Goal: Transaction & Acquisition: Download file/media

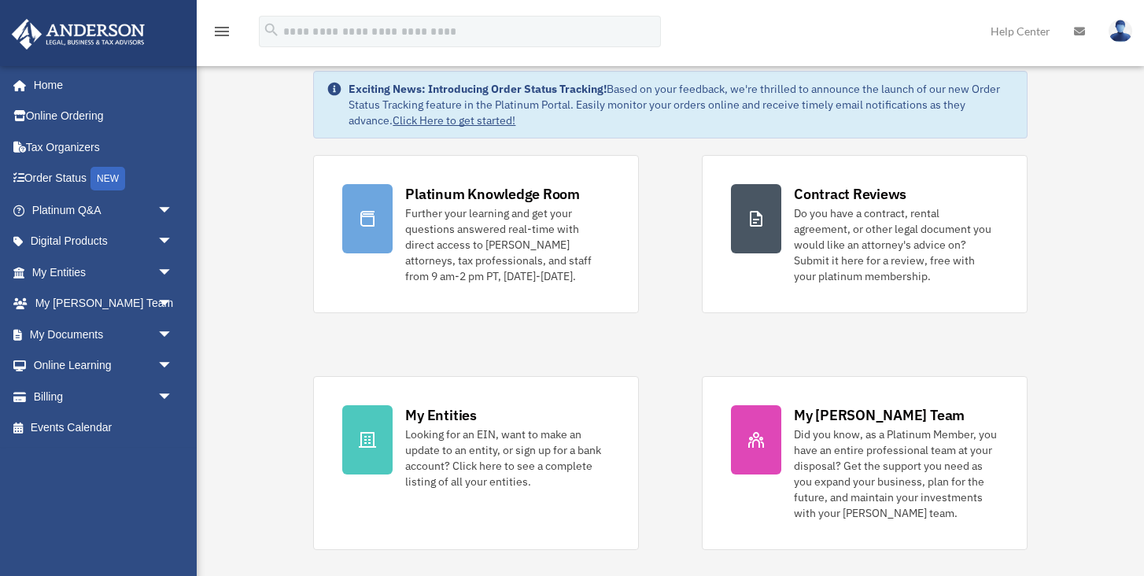
scroll to position [90, 0]
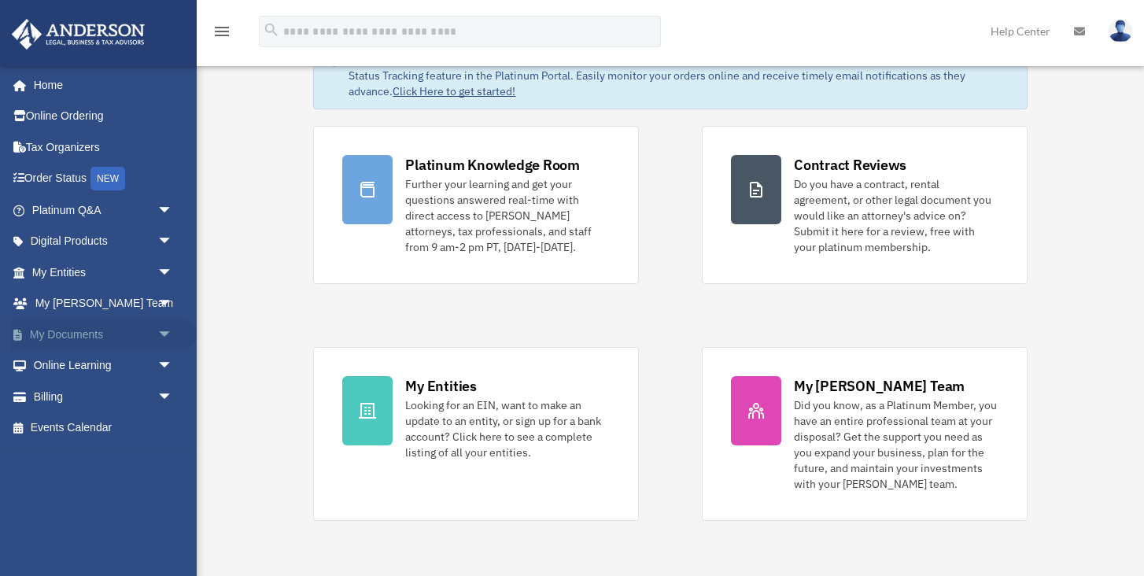
click at [76, 331] on link "My Documents arrow_drop_down" at bounding box center [104, 334] width 186 height 31
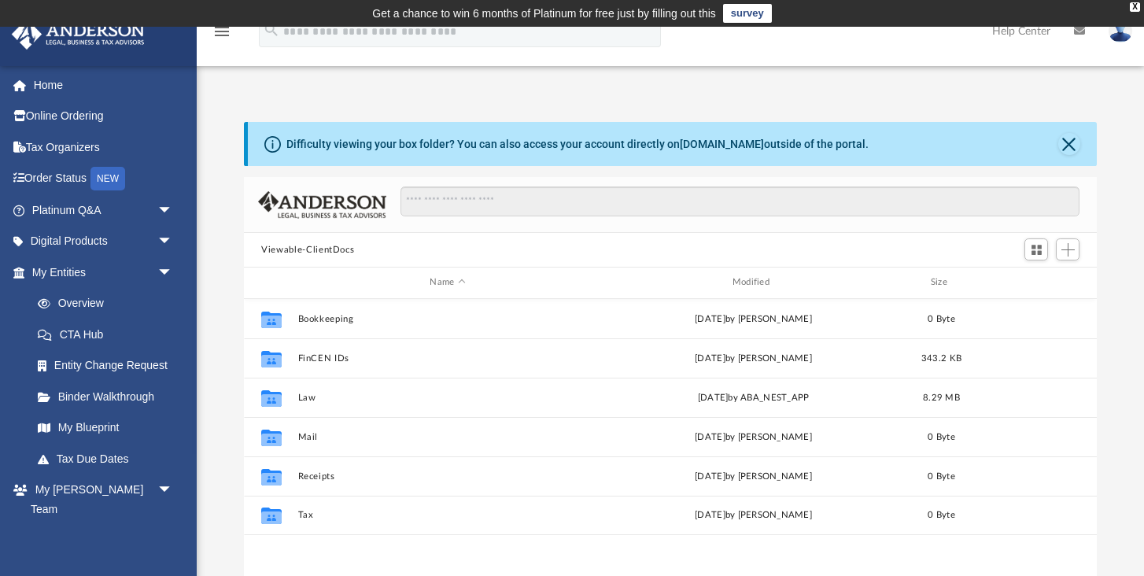
scroll to position [357, 852]
click at [166, 275] on span "arrow_drop_down" at bounding box center [172, 272] width 31 height 32
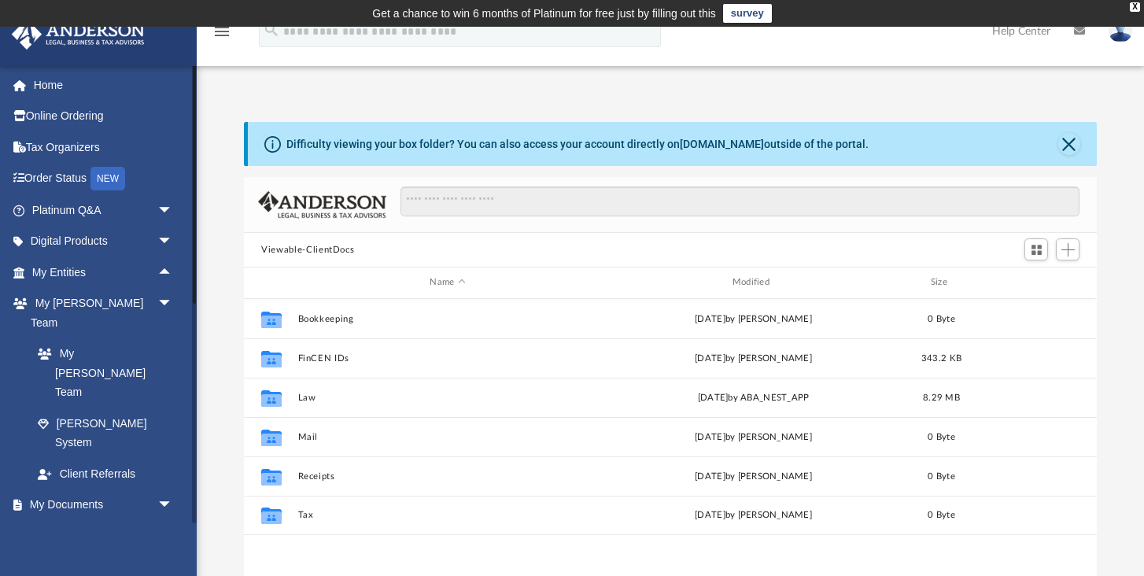
click at [64, 520] on link "Box" at bounding box center [109, 535] width 175 height 31
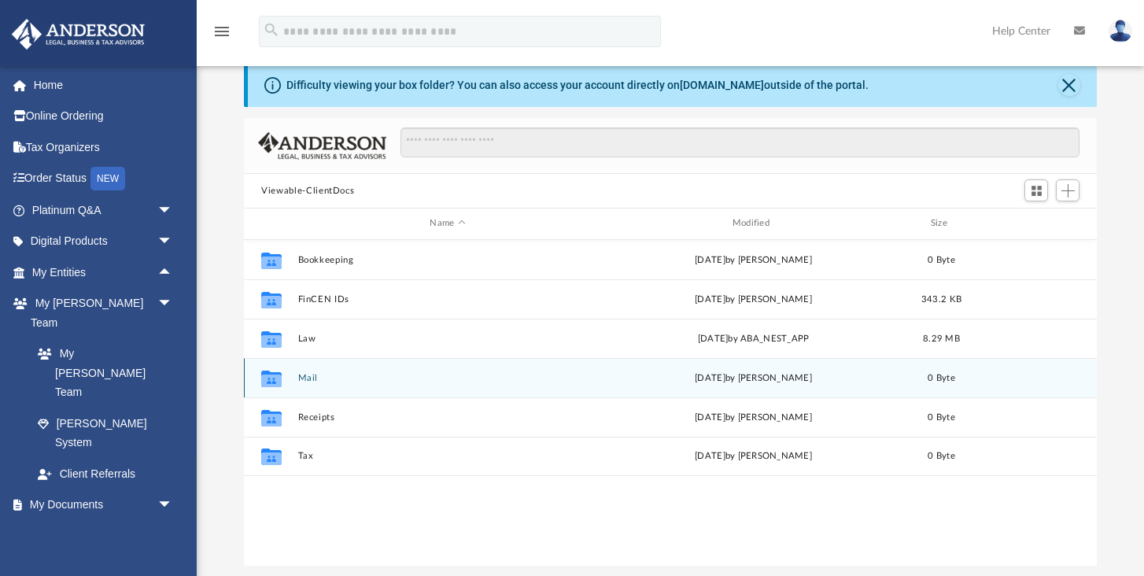
scroll to position [116, 0]
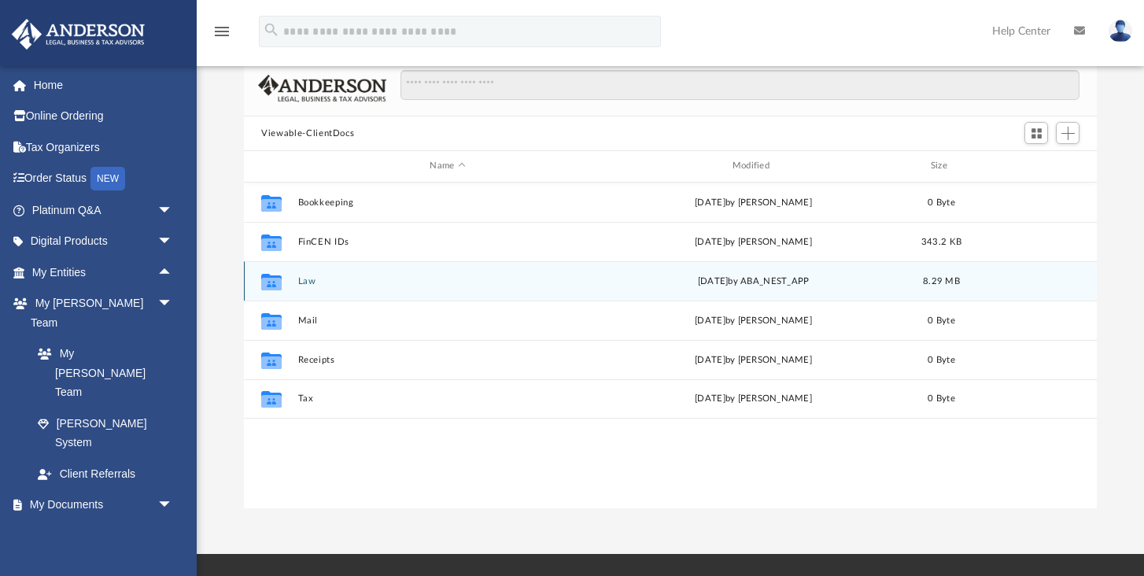
click at [273, 282] on icon "grid" at bounding box center [271, 281] width 20 height 17
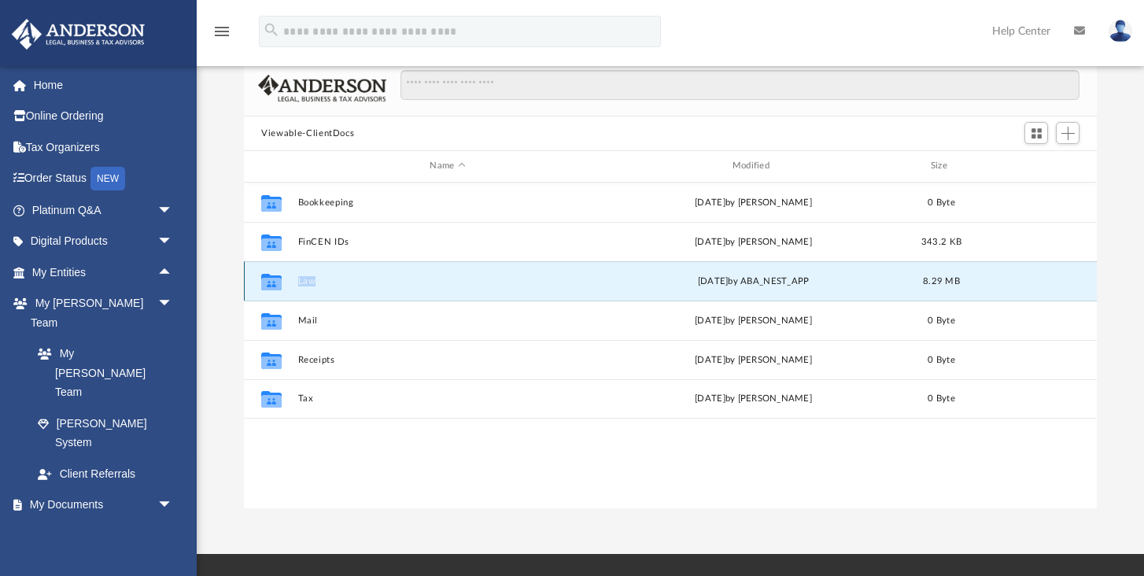
click at [273, 282] on icon "grid" at bounding box center [271, 281] width 20 height 17
click at [305, 282] on button "Law" at bounding box center [447, 281] width 299 height 10
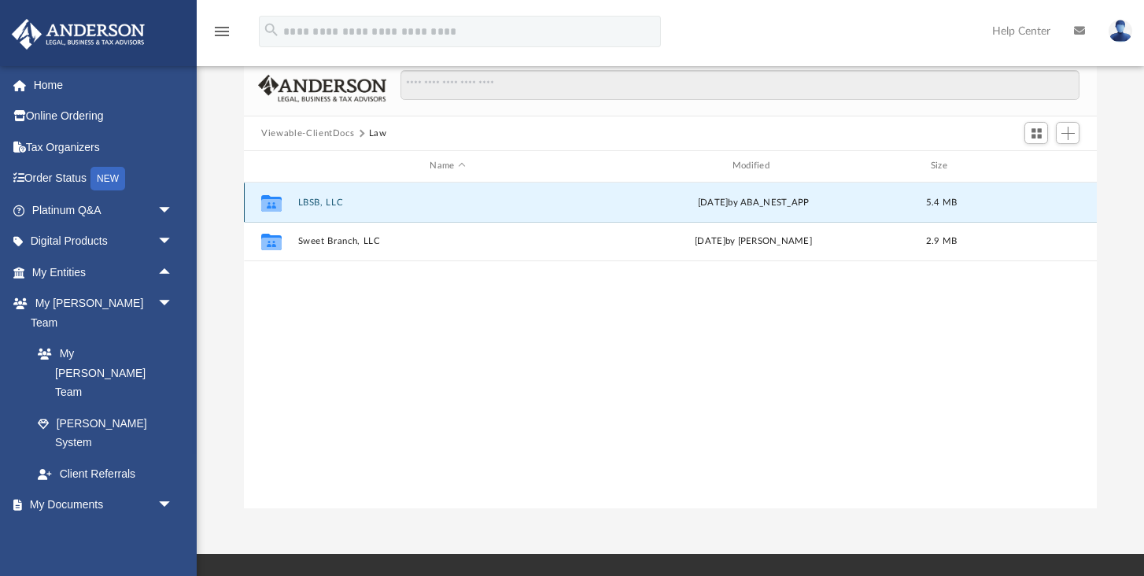
click at [310, 201] on button "LBSB, LLC" at bounding box center [447, 202] width 299 height 10
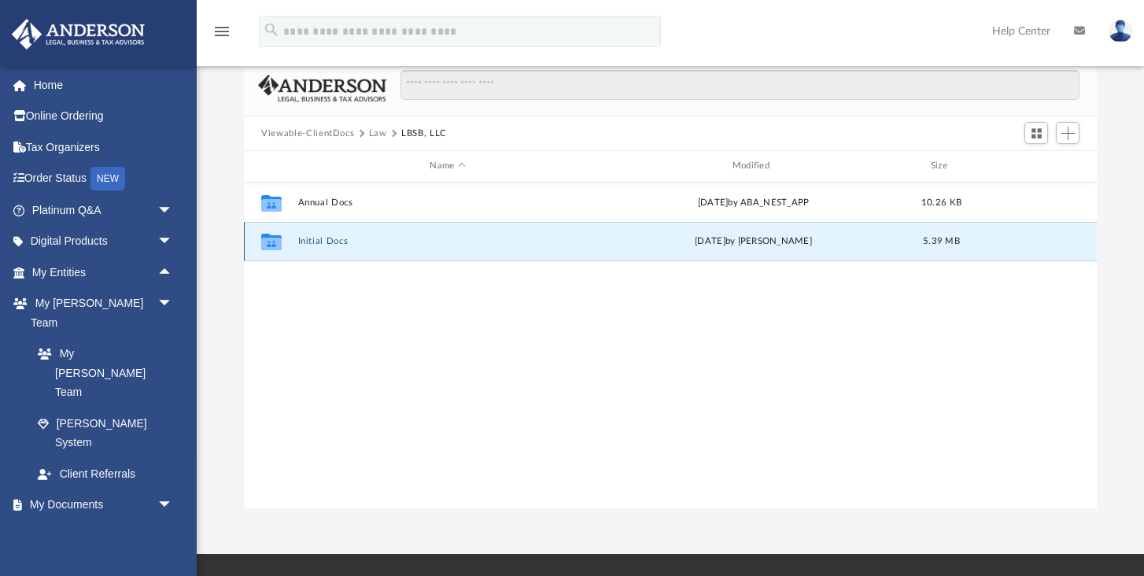
click at [311, 239] on button "Initial Docs" at bounding box center [447, 241] width 299 height 10
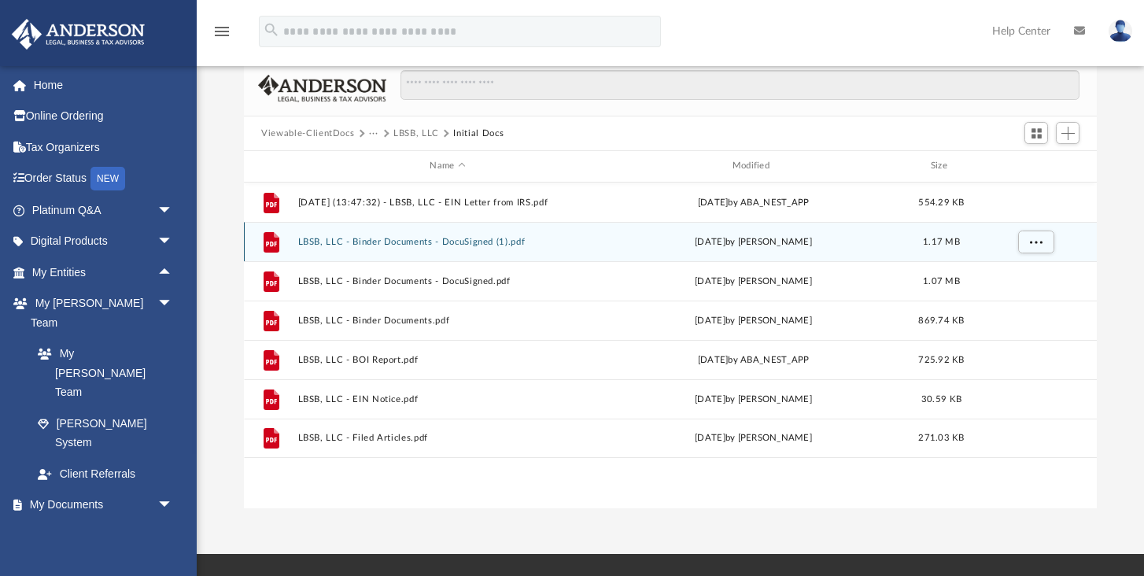
click at [391, 238] on button "LBSB, LLC - Binder Documents - DocuSigned (1).pdf" at bounding box center [447, 242] width 299 height 10
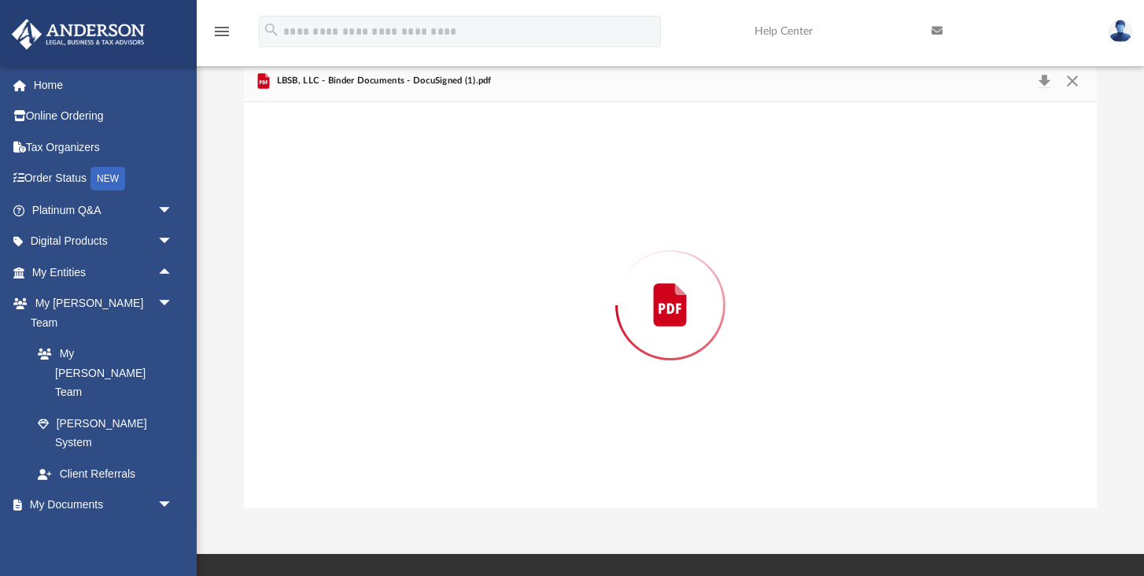
click at [391, 238] on div "Preview" at bounding box center [670, 305] width 853 height 406
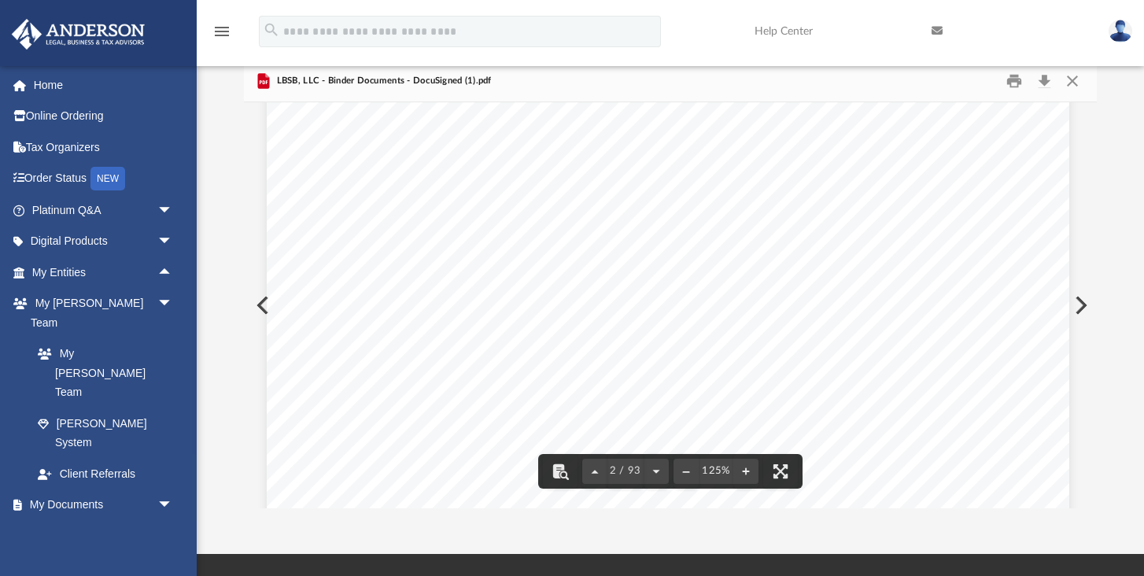
scroll to position [1160, 2]
click at [1078, 81] on button "Close" at bounding box center [1071, 81] width 28 height 24
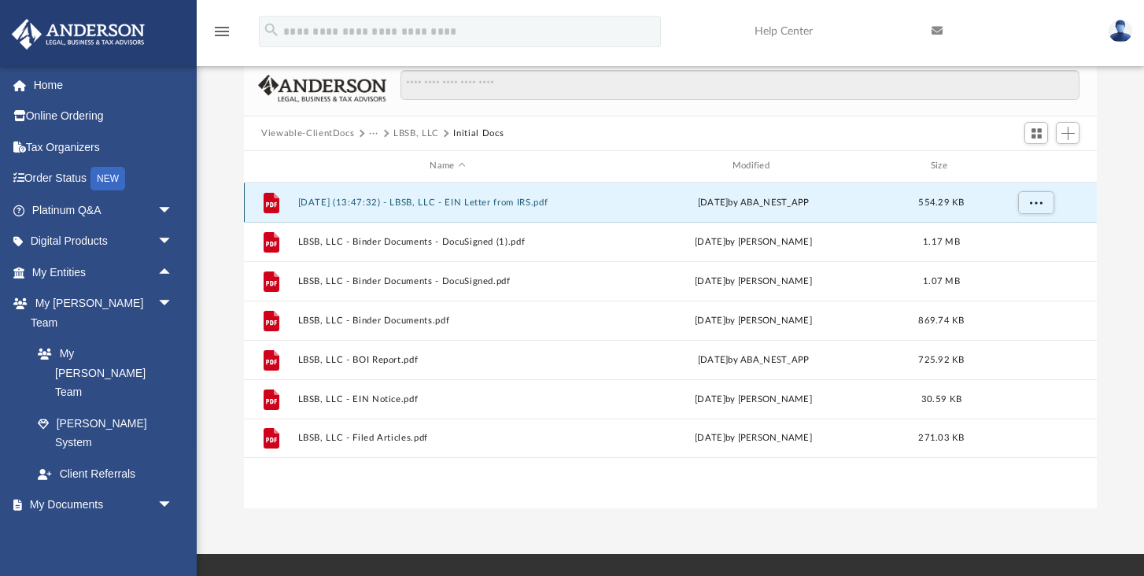
click at [476, 204] on button "[DATE] (13:47:32) - LBSB, LLC - EIN Letter from IRS.pdf" at bounding box center [447, 202] width 299 height 10
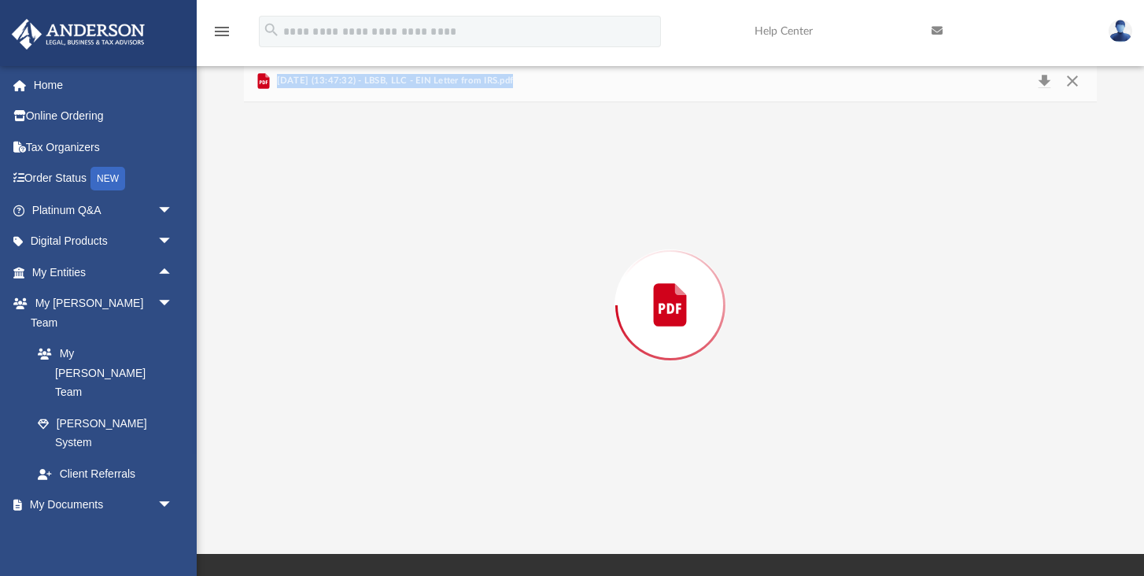
click at [476, 204] on div "Preview" at bounding box center [670, 305] width 853 height 406
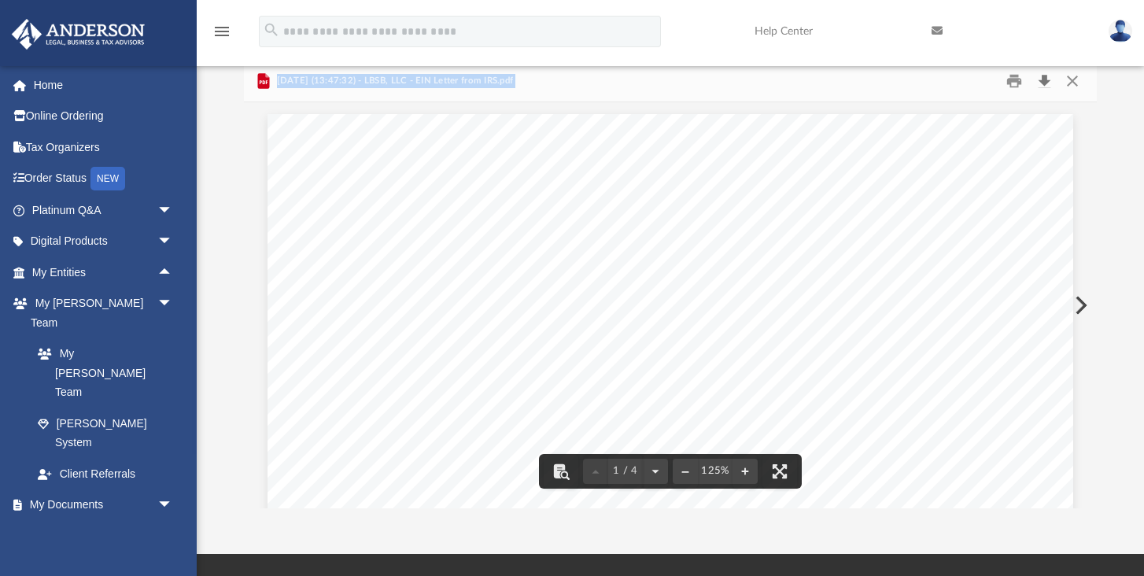
click at [1041, 79] on button "Download" at bounding box center [1044, 81] width 28 height 24
click at [1073, 78] on button "Close" at bounding box center [1071, 81] width 28 height 24
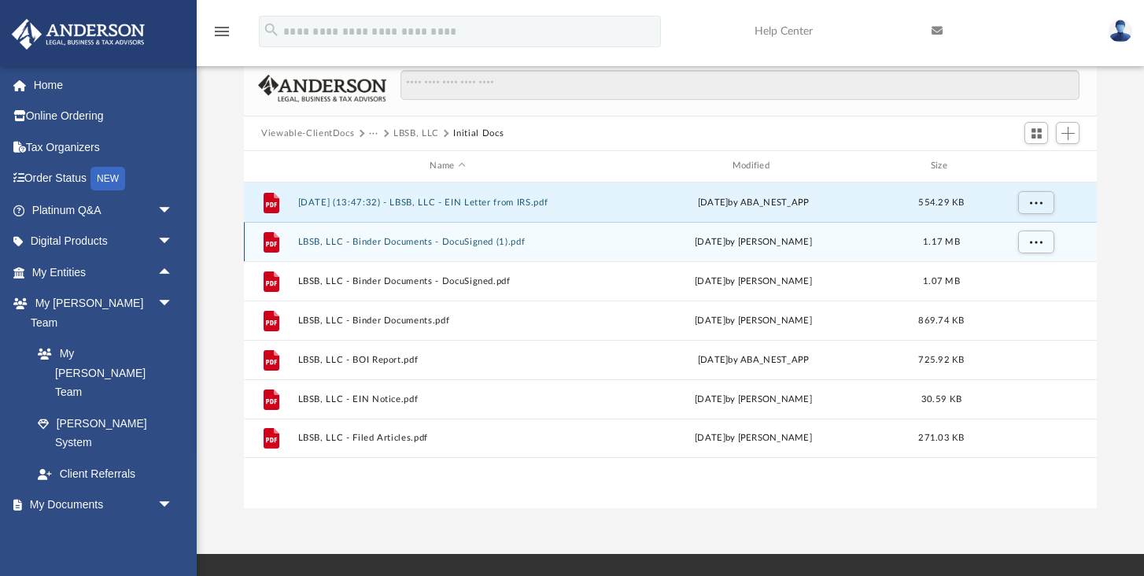
click at [468, 246] on div "File LBSB, LLC - Binder Documents - DocuSigned (1).pdf Tue Oct 1 2024 by Morgan…" at bounding box center [670, 241] width 853 height 39
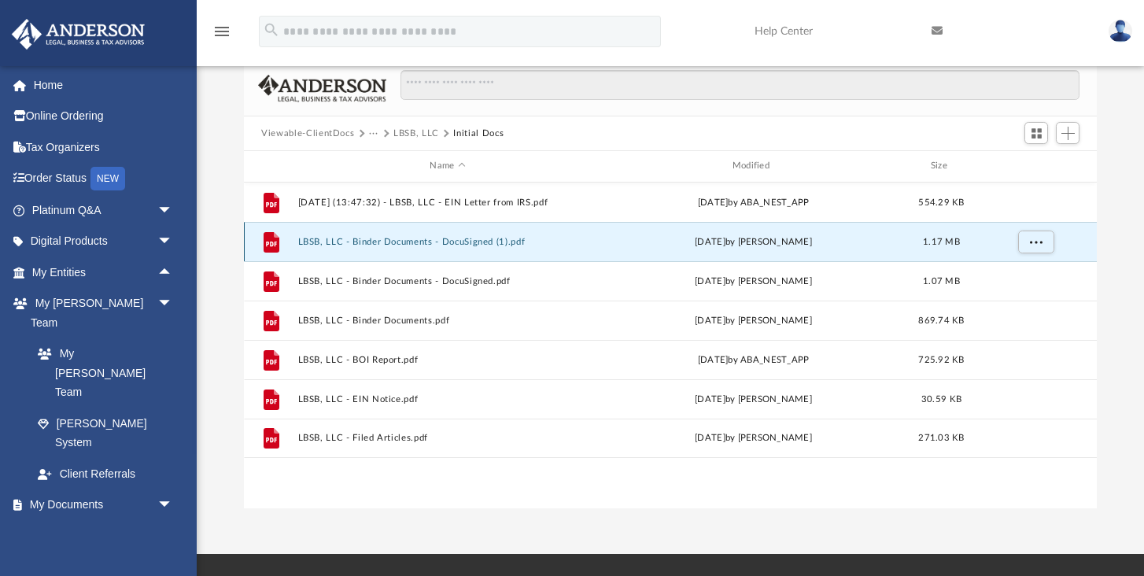
click at [479, 241] on button "LBSB, LLC - Binder Documents - DocuSigned (1).pdf" at bounding box center [447, 242] width 299 height 10
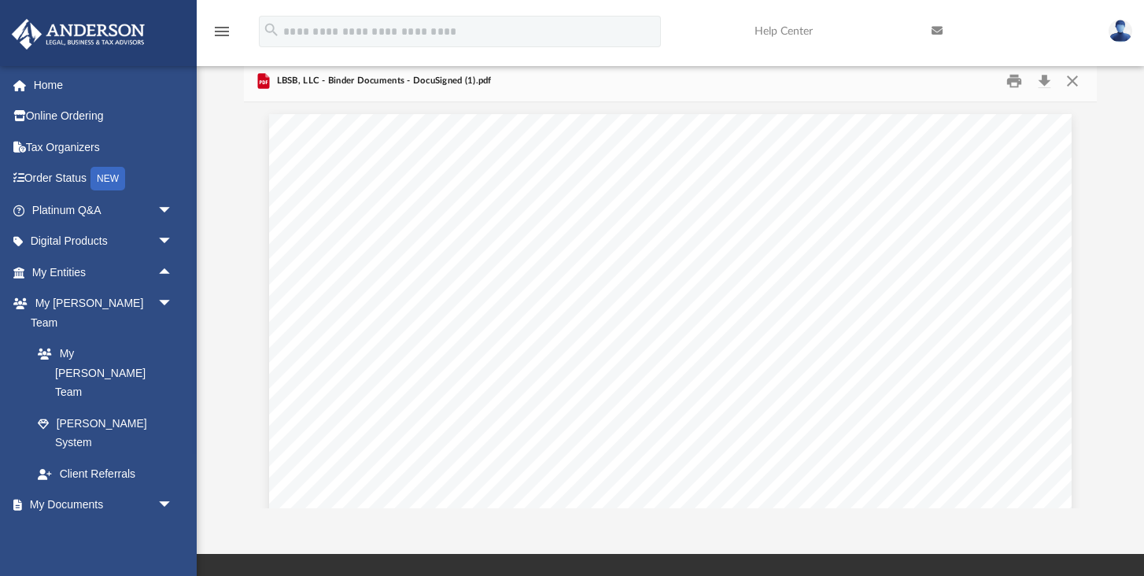
scroll to position [1062, 0]
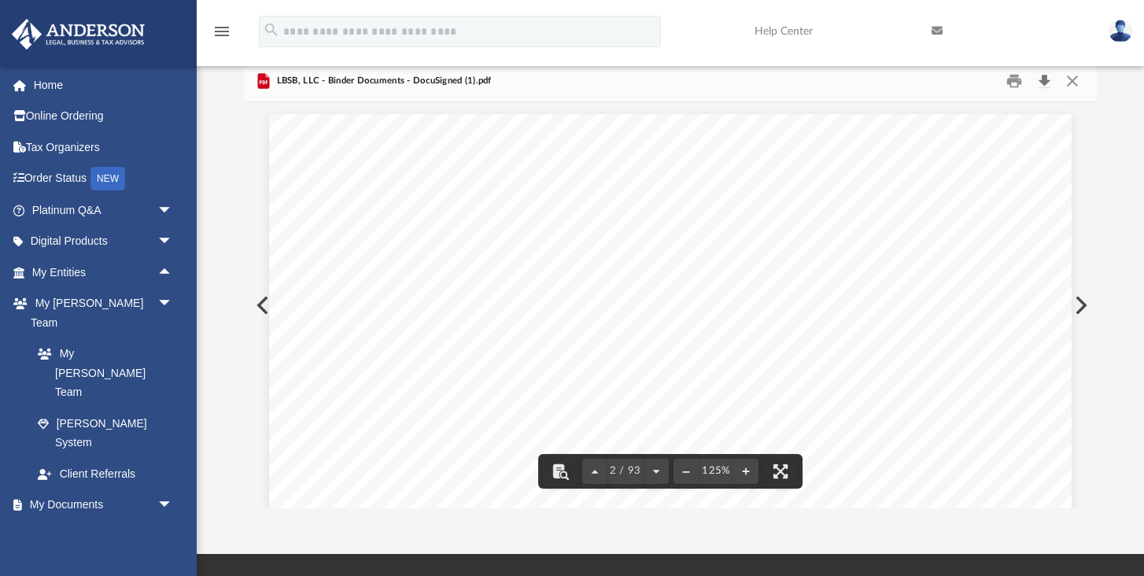
click at [1044, 82] on button "Download" at bounding box center [1044, 81] width 28 height 24
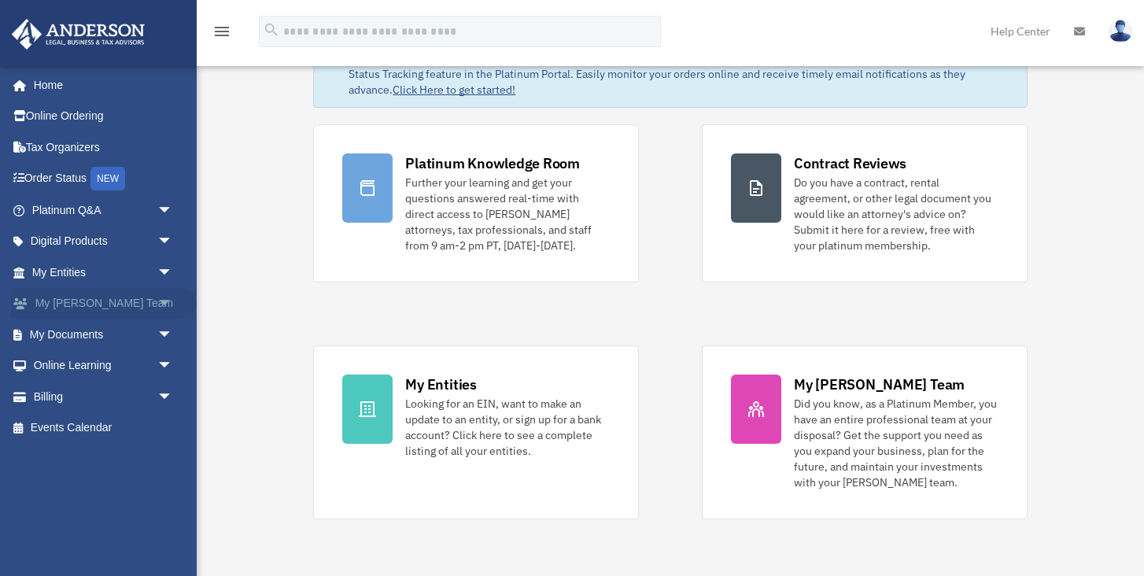
scroll to position [90, 0]
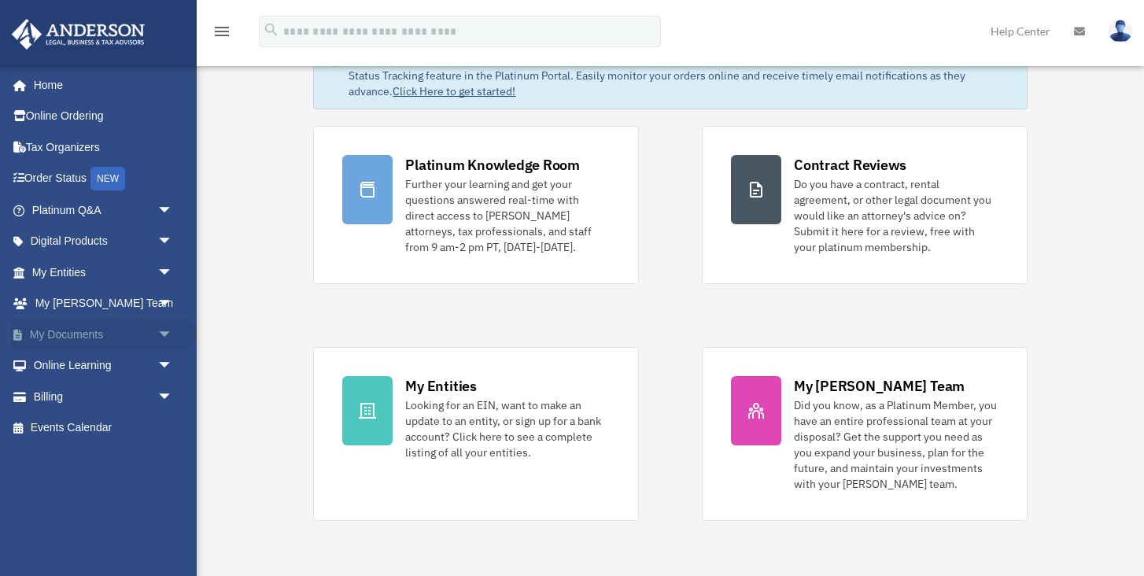
click at [167, 341] on span "arrow_drop_down" at bounding box center [172, 335] width 31 height 32
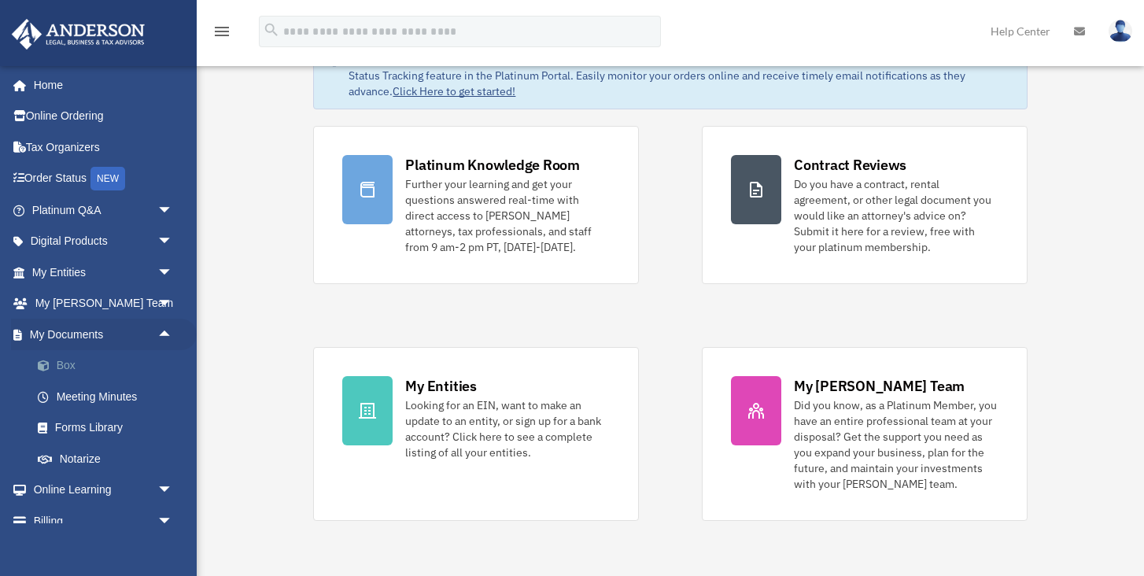
click at [72, 367] on link "Box" at bounding box center [109, 365] width 175 height 31
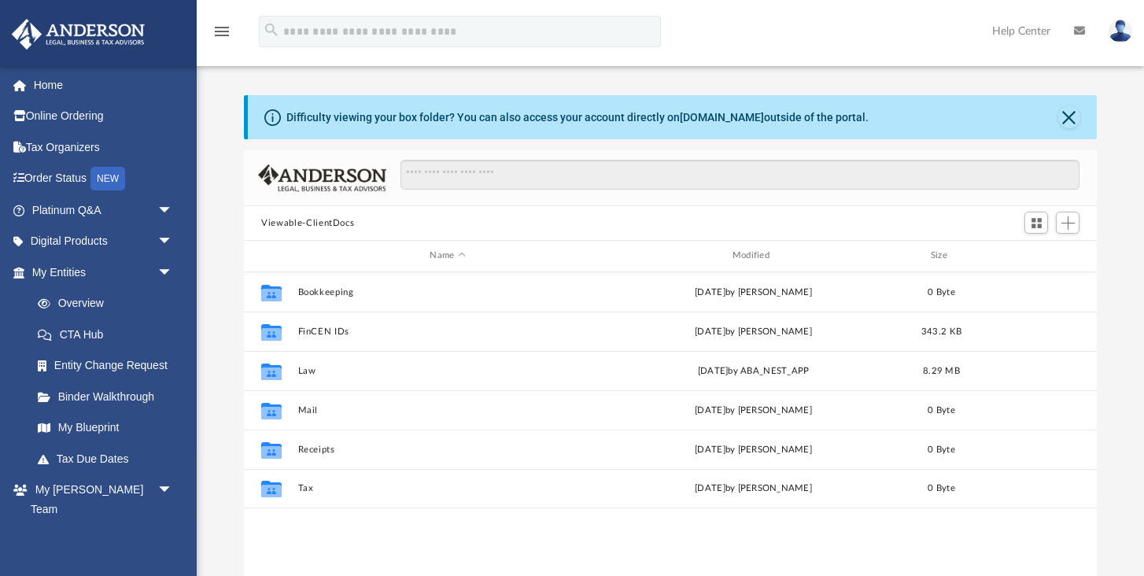
scroll to position [357, 852]
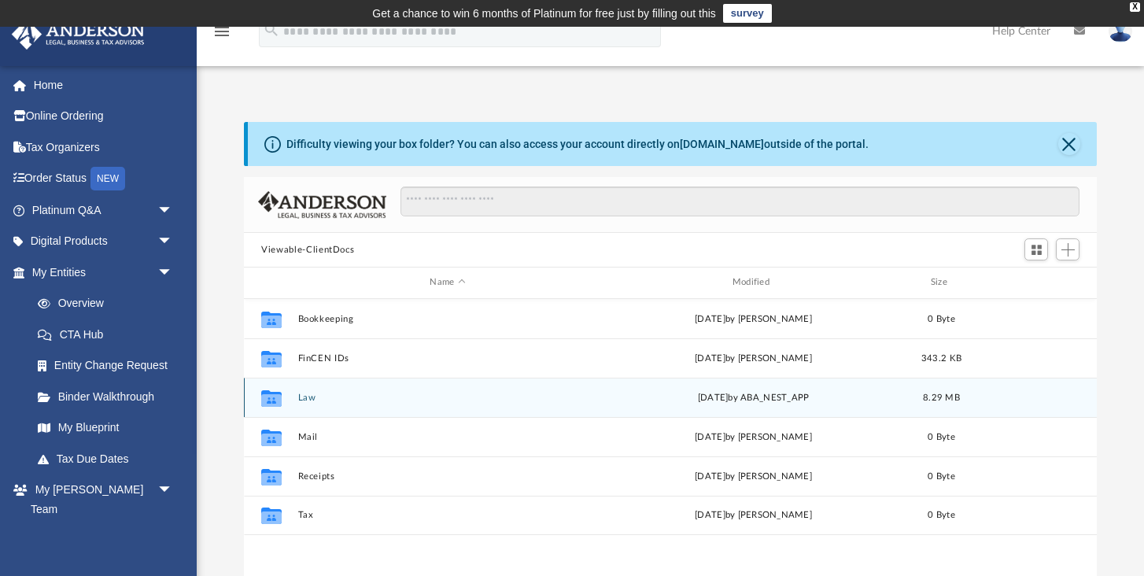
click at [305, 398] on button "Law" at bounding box center [447, 397] width 299 height 10
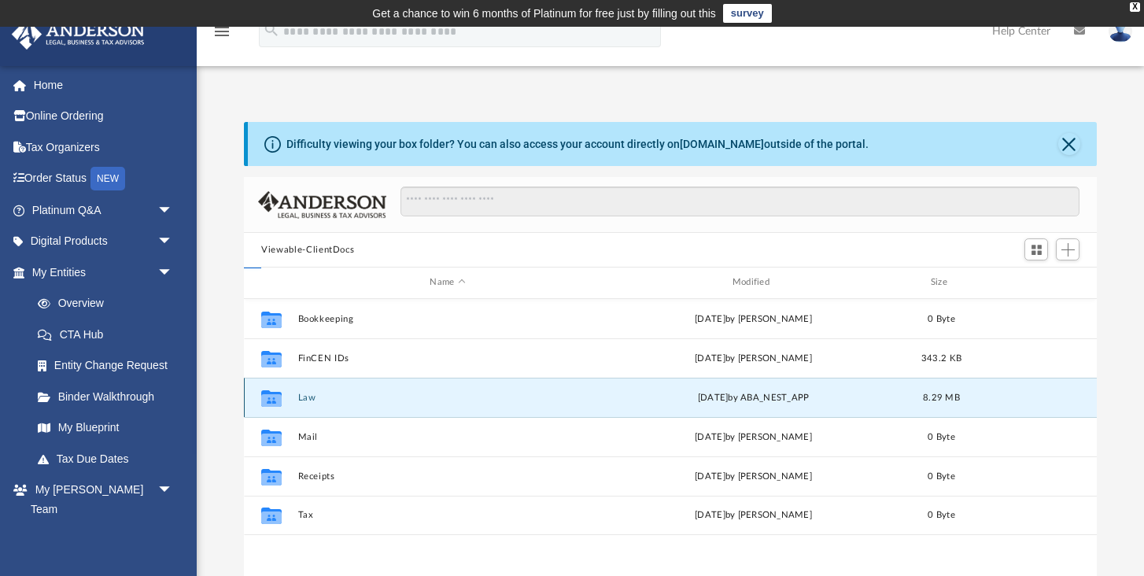
click at [305, 398] on button "Law" at bounding box center [447, 397] width 299 height 10
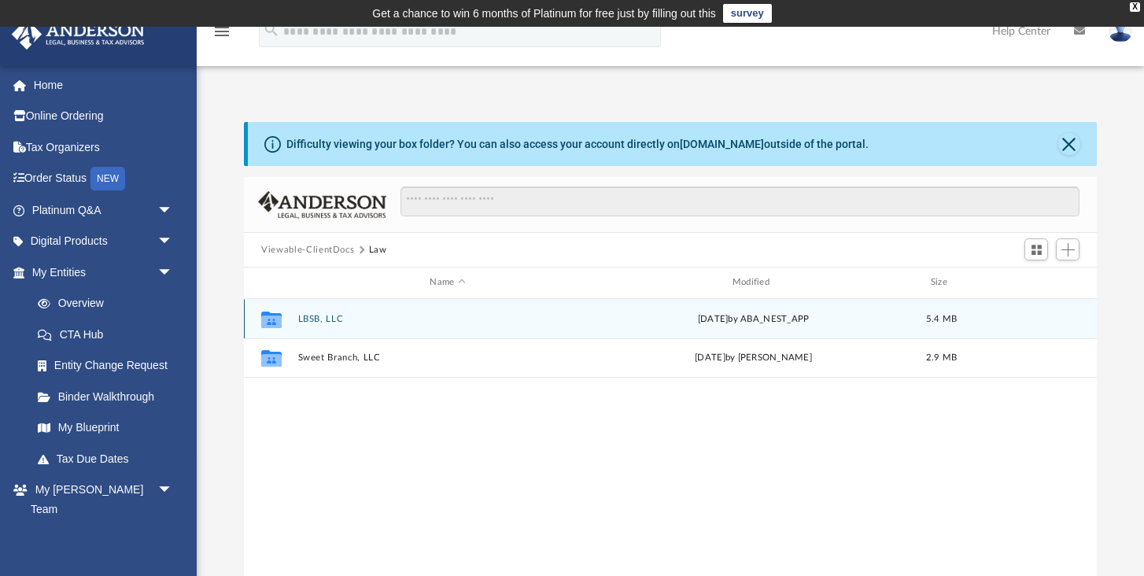
click at [319, 315] on button "LBSB, LLC" at bounding box center [447, 319] width 299 height 10
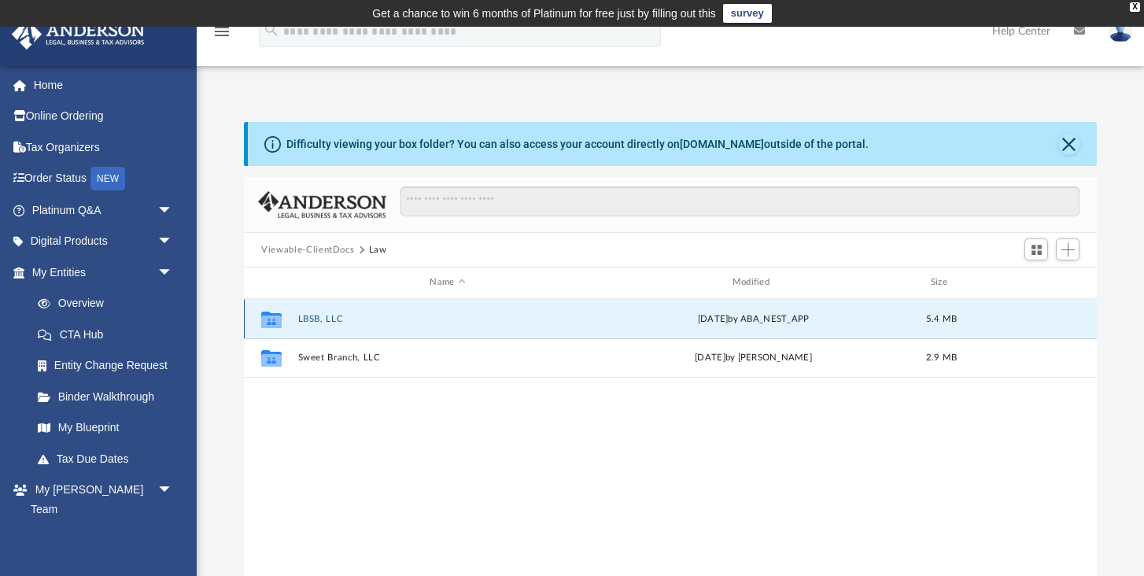
click at [319, 315] on button "LBSB, LLC" at bounding box center [447, 319] width 299 height 10
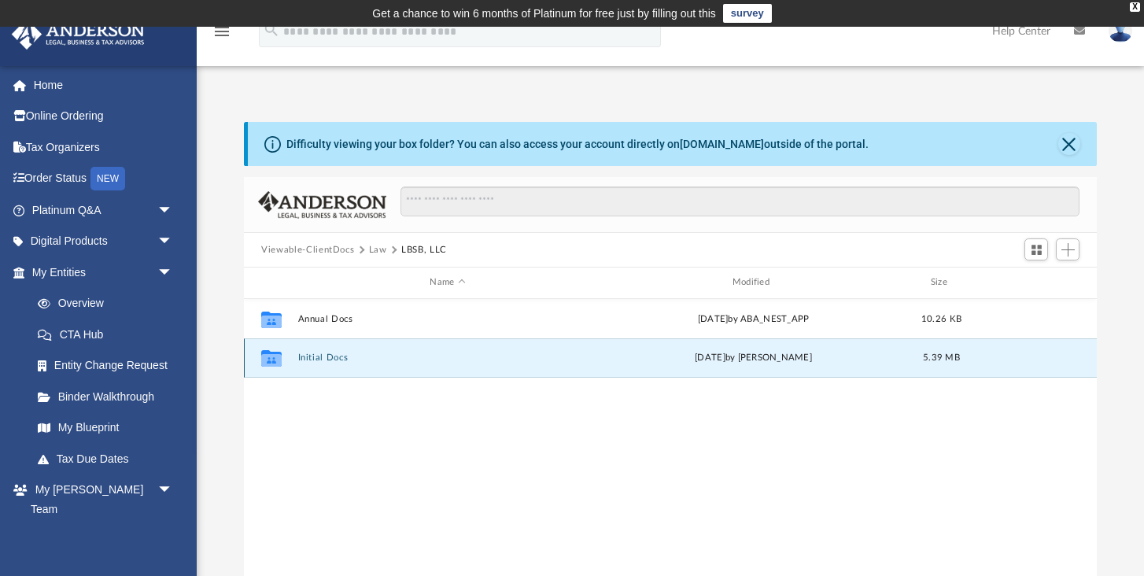
click at [314, 354] on button "Initial Docs" at bounding box center [447, 357] width 299 height 10
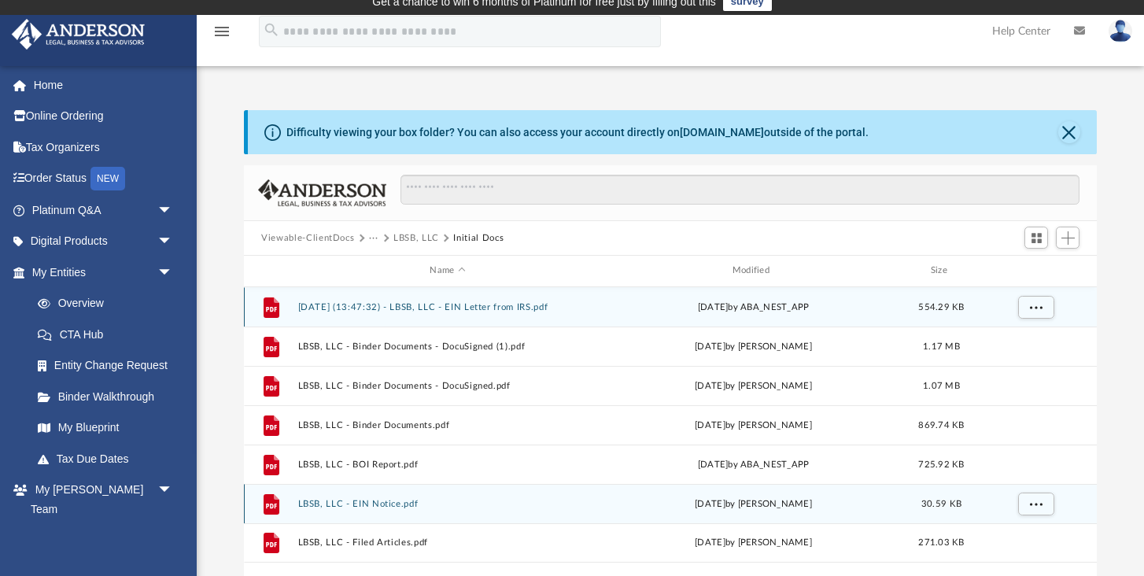
scroll to position [13, 0]
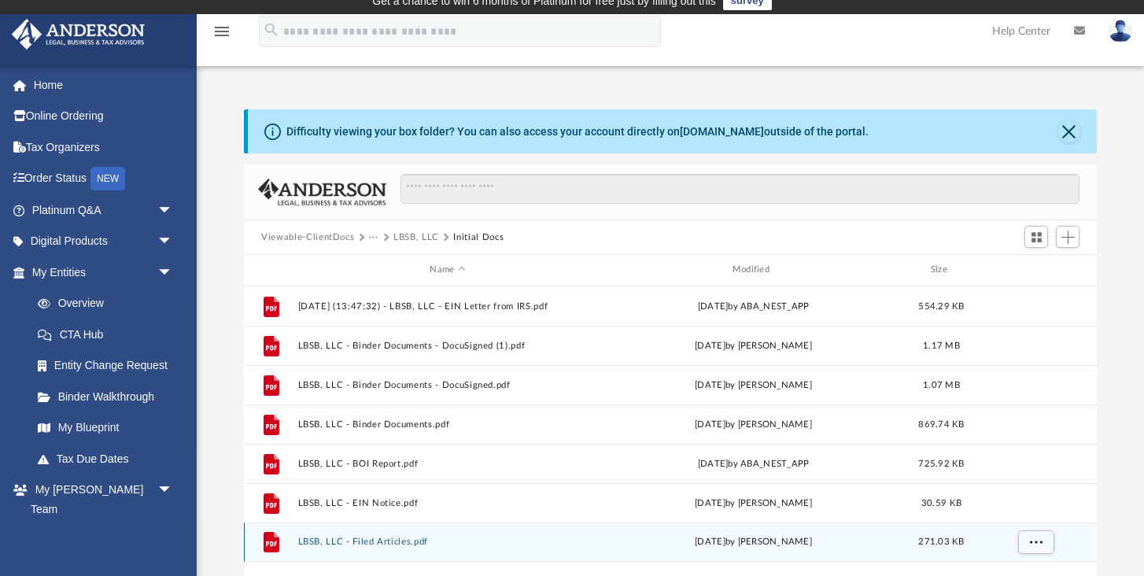
click at [366, 543] on button "LBSB, LLC - Filed Articles.pdf" at bounding box center [447, 541] width 299 height 10
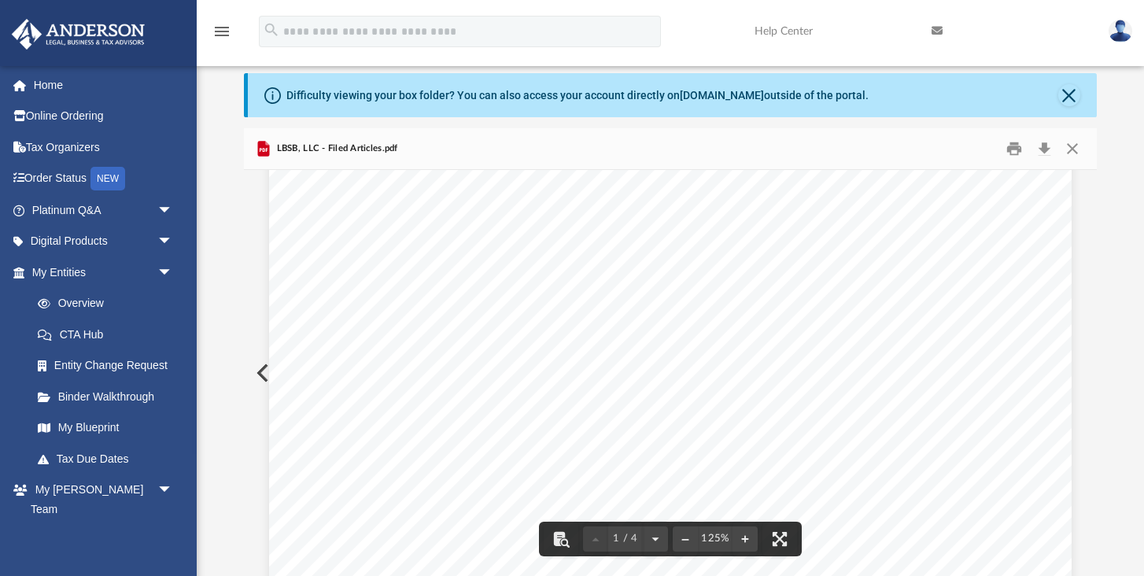
scroll to position [0, 0]
click at [1043, 152] on button "Download" at bounding box center [1044, 149] width 28 height 24
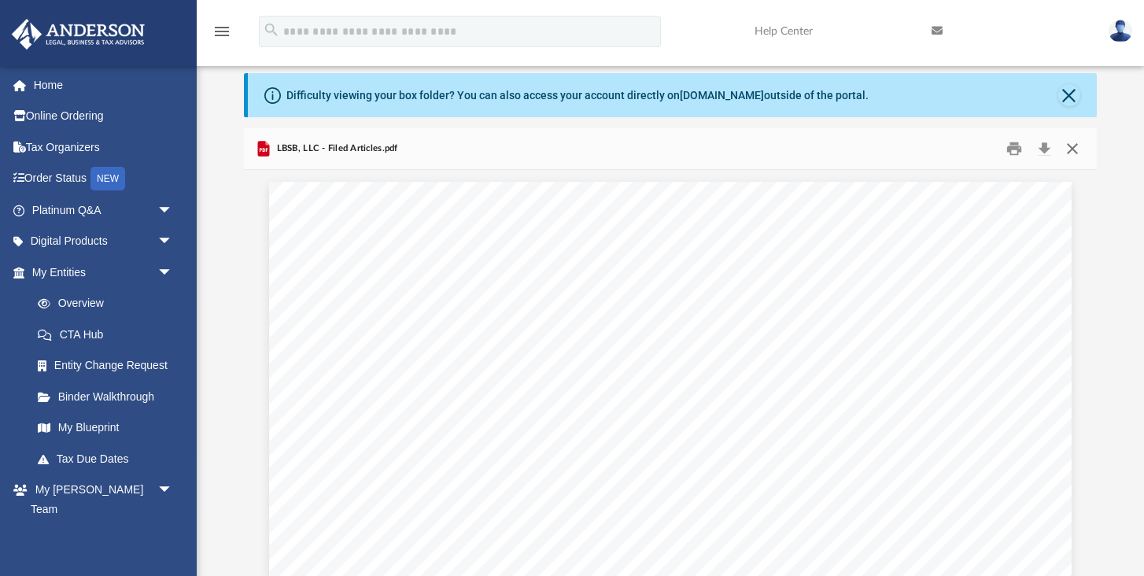
click at [1071, 150] on button "Close" at bounding box center [1071, 149] width 28 height 24
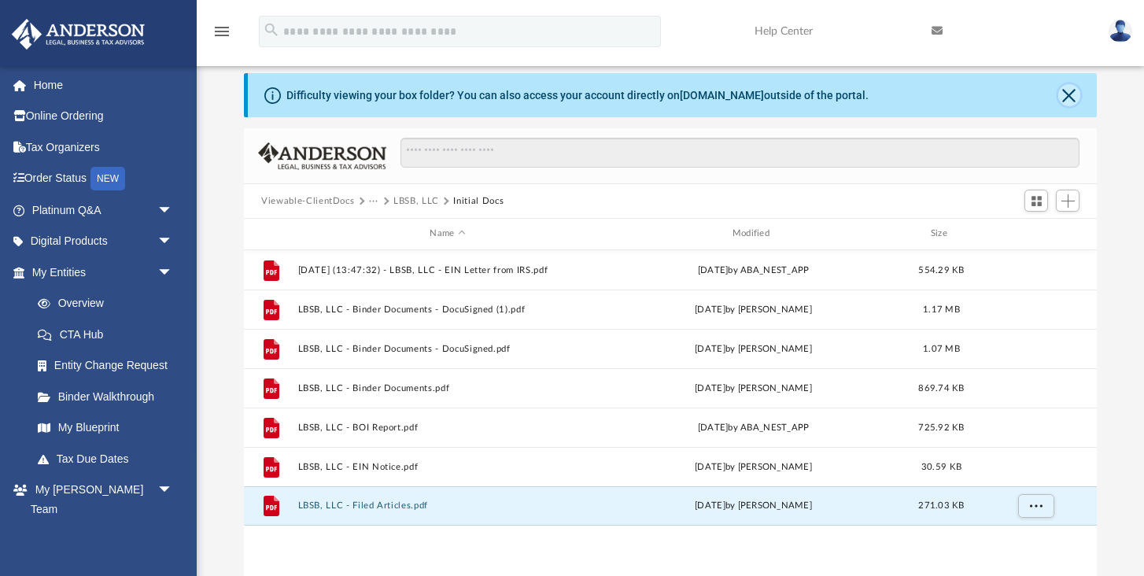
click at [1070, 87] on button "Close" at bounding box center [1069, 95] width 22 height 22
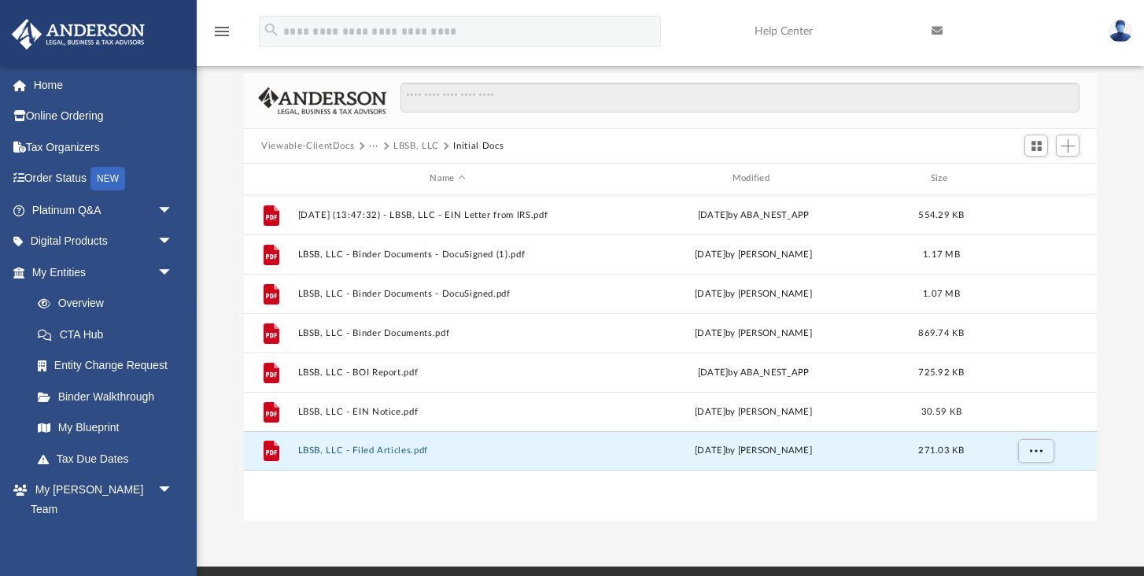
click at [398, 144] on button "LBSB, LLC" at bounding box center [416, 146] width 46 height 14
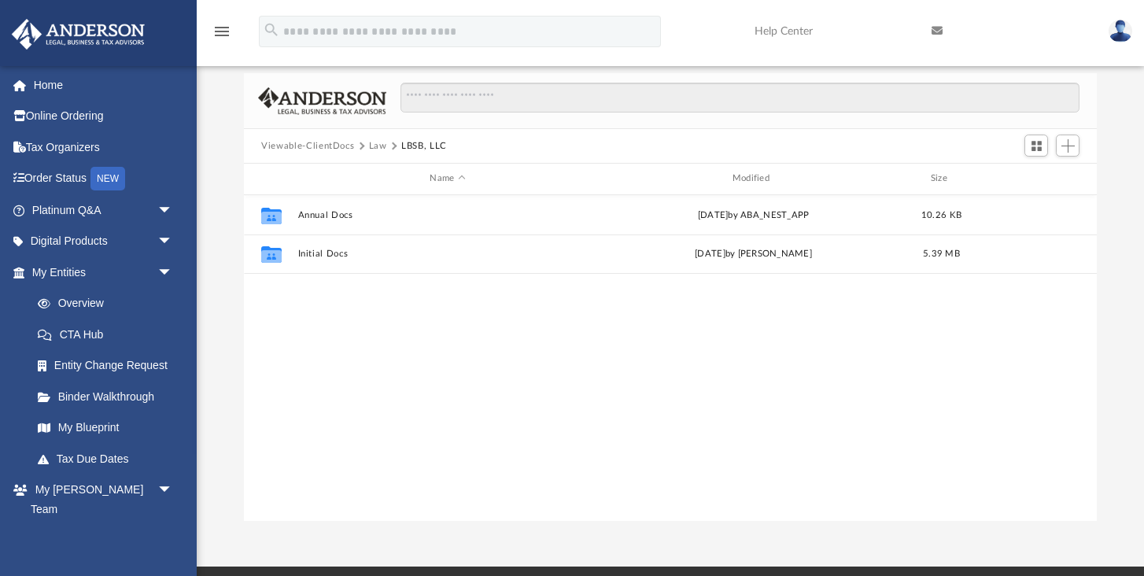
click at [380, 146] on button "Law" at bounding box center [378, 146] width 18 height 14
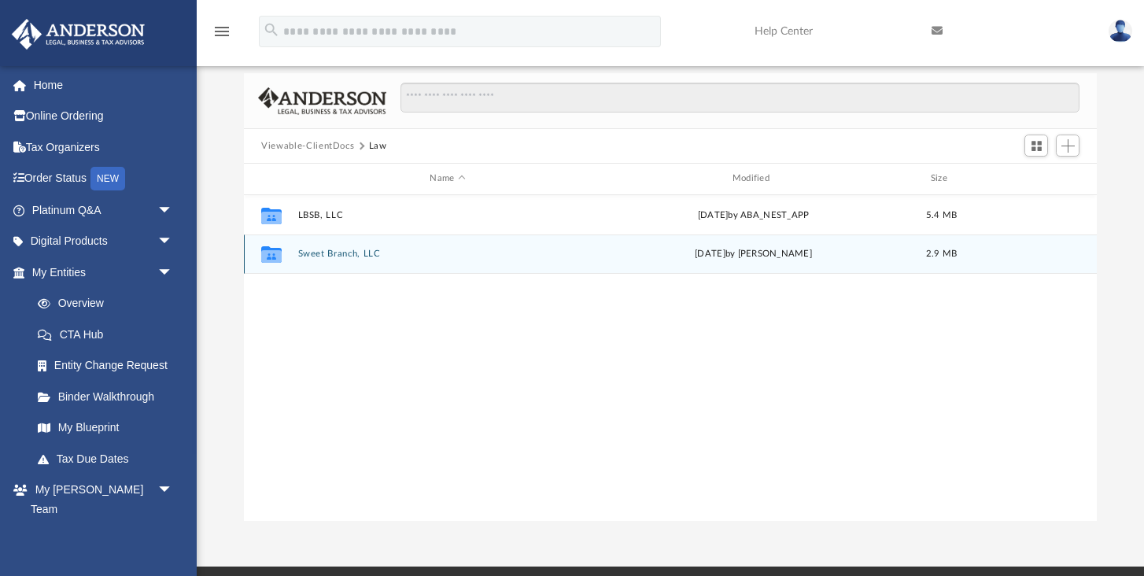
click at [316, 252] on button "Sweet Branch, LLC" at bounding box center [447, 254] width 299 height 10
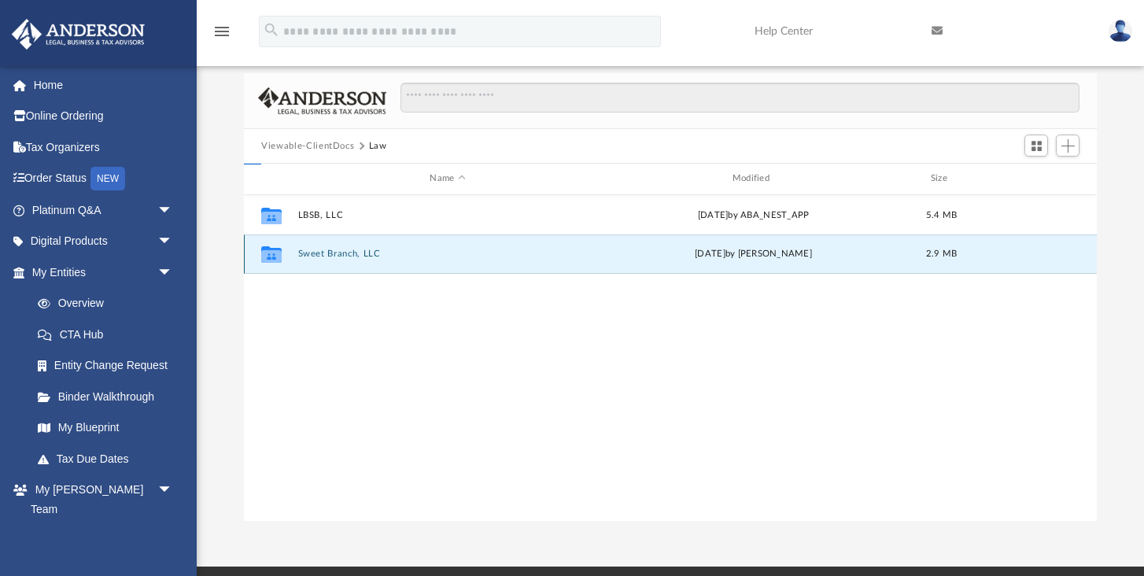
click at [316, 252] on button "Sweet Branch, LLC" at bounding box center [447, 254] width 299 height 10
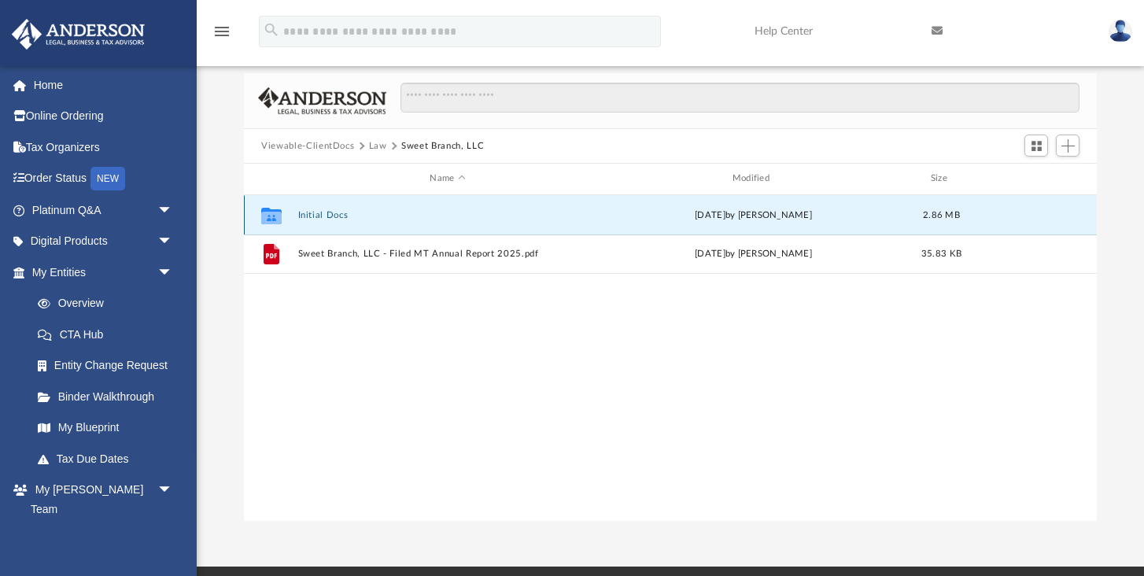
click at [313, 212] on button "Initial Docs" at bounding box center [447, 215] width 299 height 10
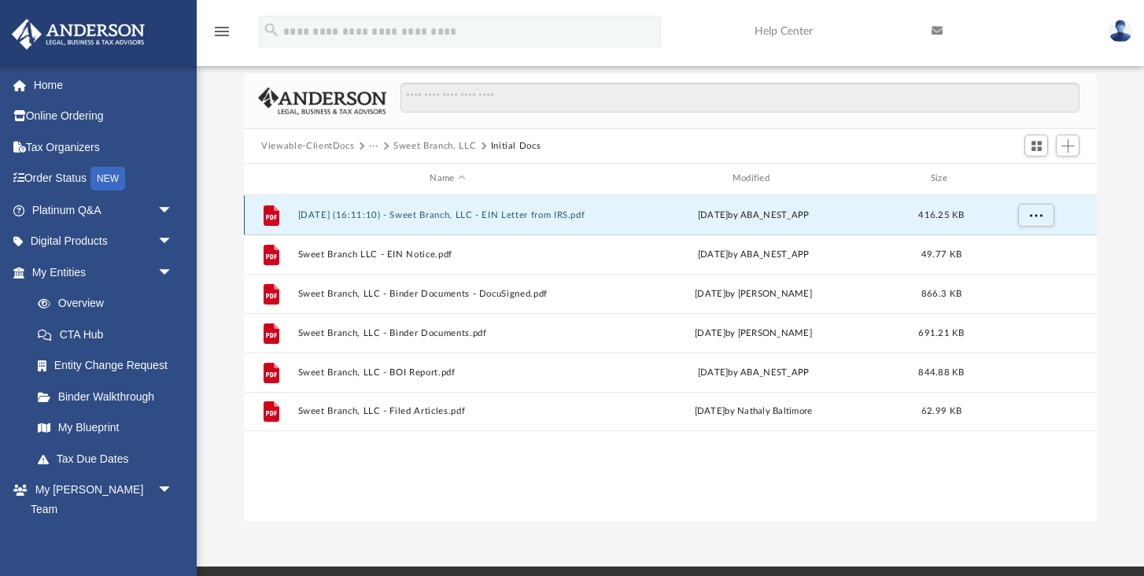
click at [452, 212] on button "[DATE] (16:11:10) - Sweet Branch, LLC - EIN Letter from IRS.pdf" at bounding box center [447, 215] width 299 height 10
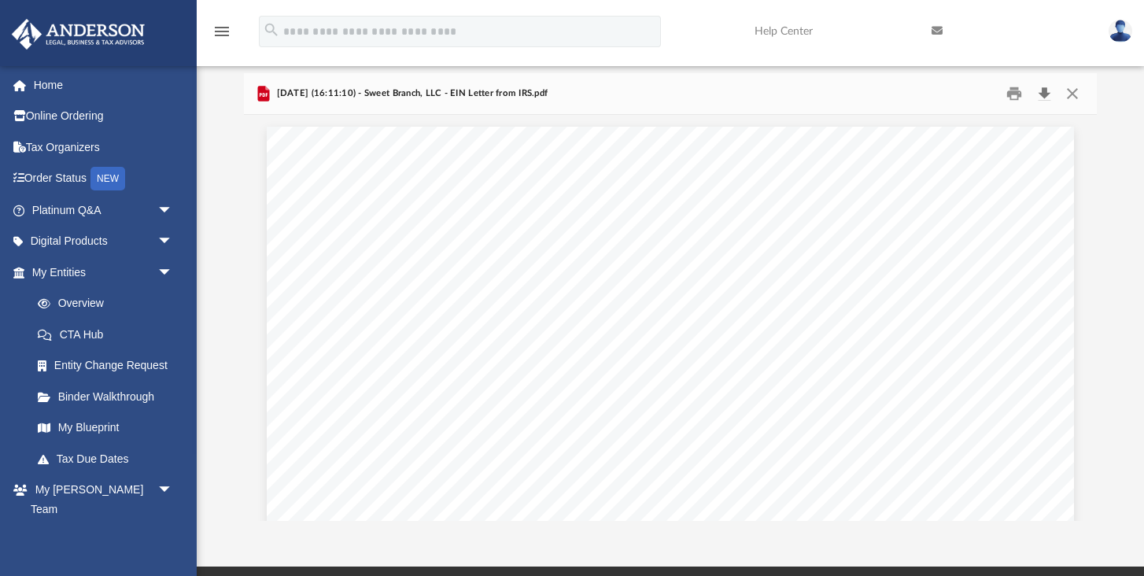
click at [1043, 94] on button "Download" at bounding box center [1044, 94] width 28 height 24
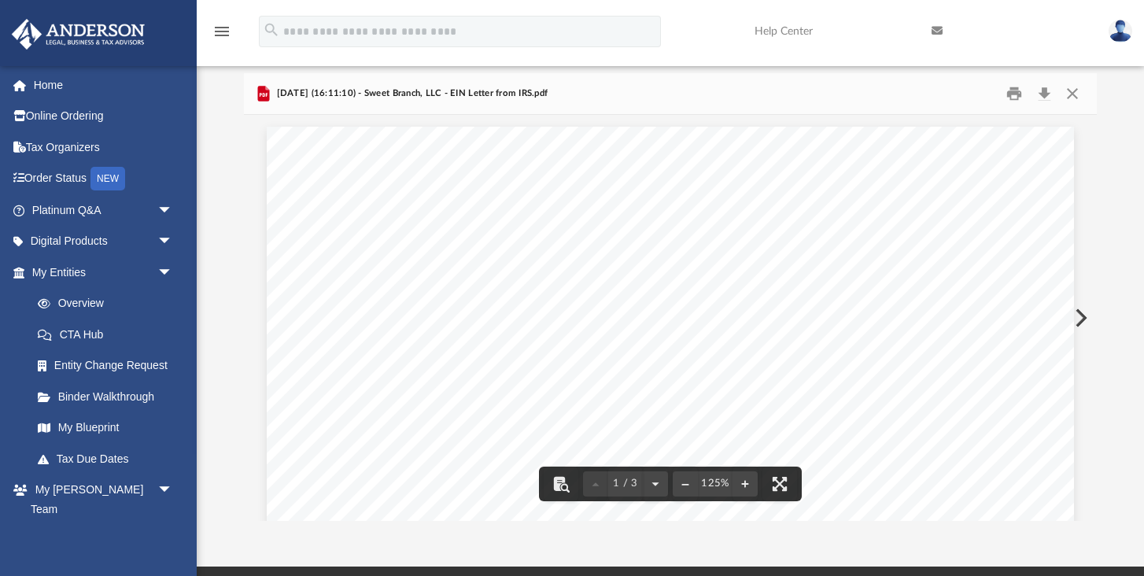
click at [1117, 134] on div "Difficulty viewing your box folder? You can also access your account directly o…" at bounding box center [670, 297] width 947 height 448
click at [1072, 92] on button "Close" at bounding box center [1071, 94] width 28 height 24
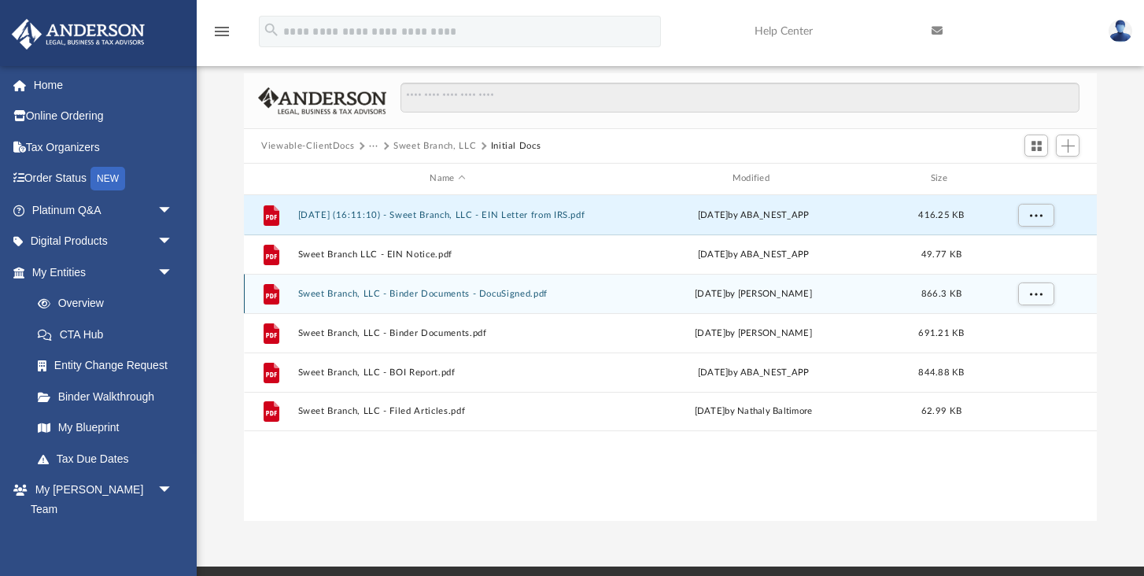
click at [429, 291] on button "Sweet Branch, LLC - Binder Documents - DocuSigned.pdf" at bounding box center [447, 294] width 299 height 10
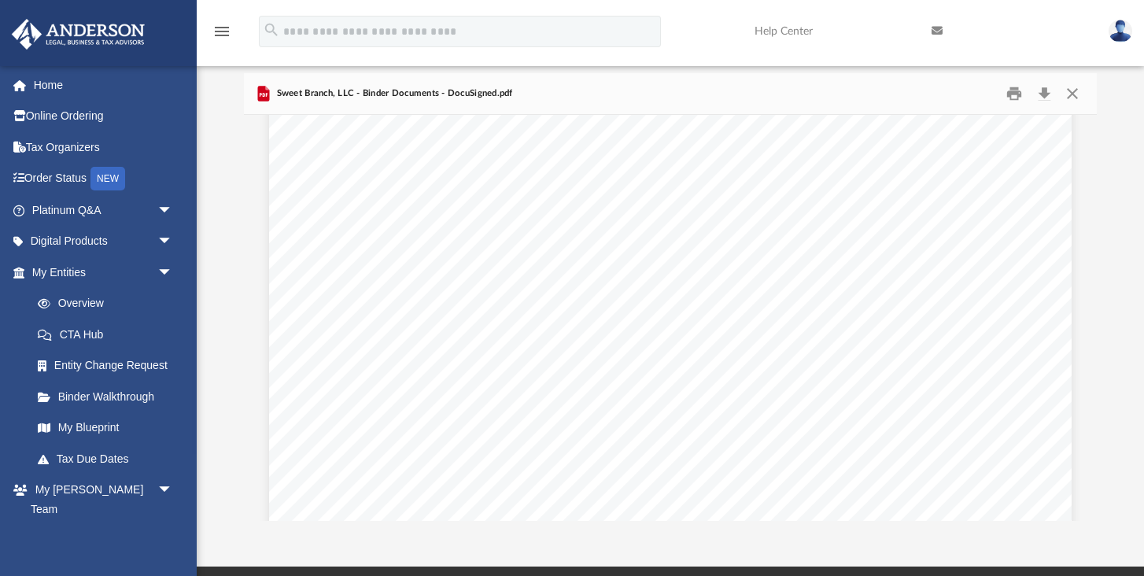
scroll to position [7133, 0]
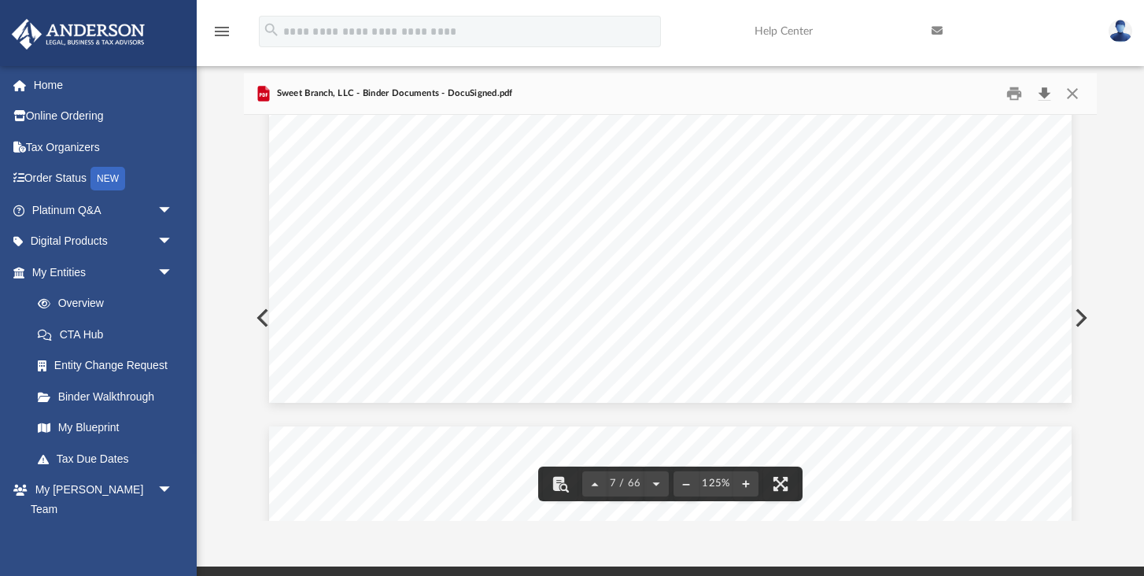
click at [1045, 93] on button "Download" at bounding box center [1044, 94] width 28 height 24
click at [650, 92] on div "Sweet Branch, LLC - Binder Documents - DocuSigned.pdf" at bounding box center [670, 94] width 853 height 42
click at [1076, 94] on button "Close" at bounding box center [1071, 94] width 28 height 24
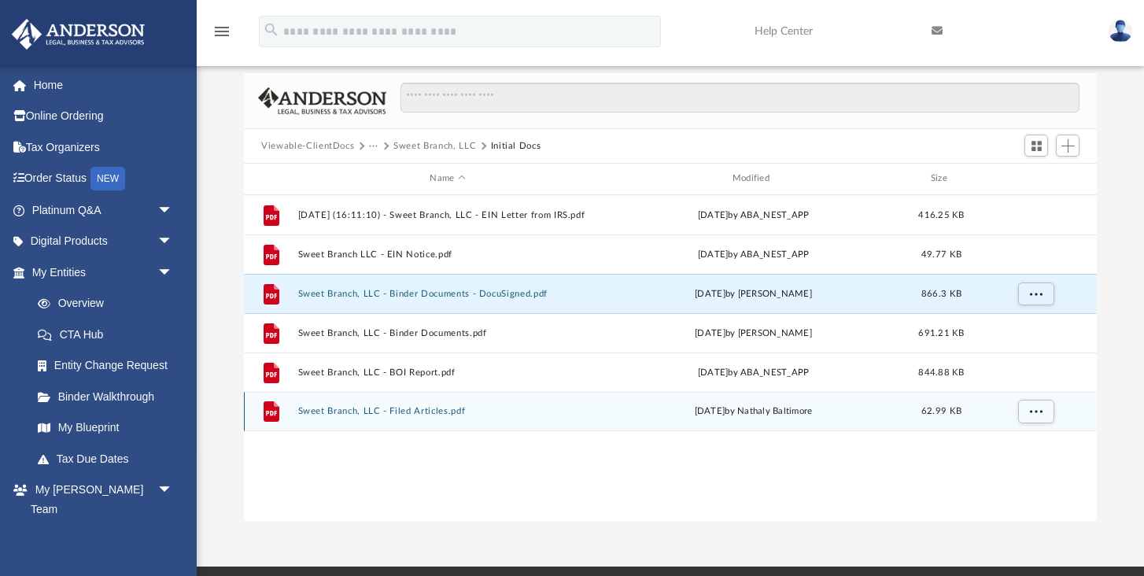
click at [413, 410] on button "Sweet Branch, LLC - Filed Articles.pdf" at bounding box center [447, 411] width 299 height 10
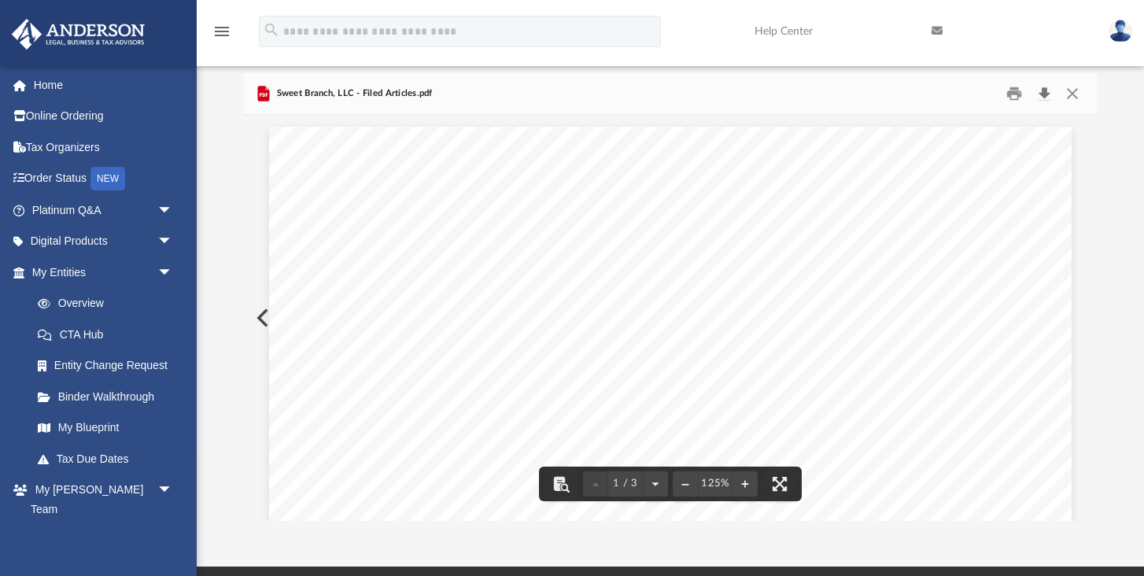
click at [1049, 94] on button "Download" at bounding box center [1044, 94] width 28 height 24
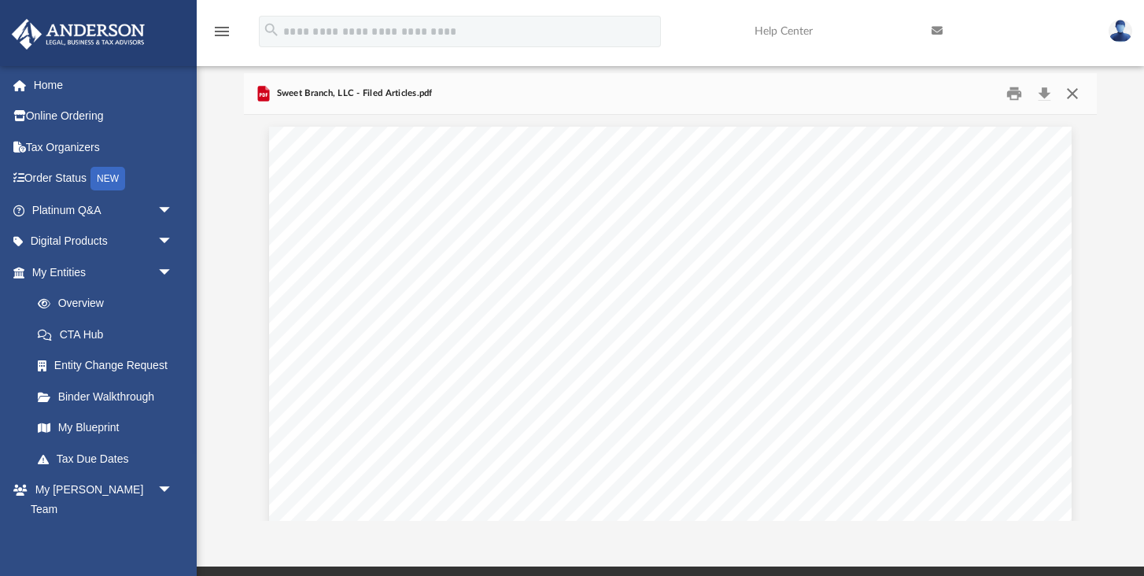
click at [1075, 94] on button "Close" at bounding box center [1071, 94] width 28 height 24
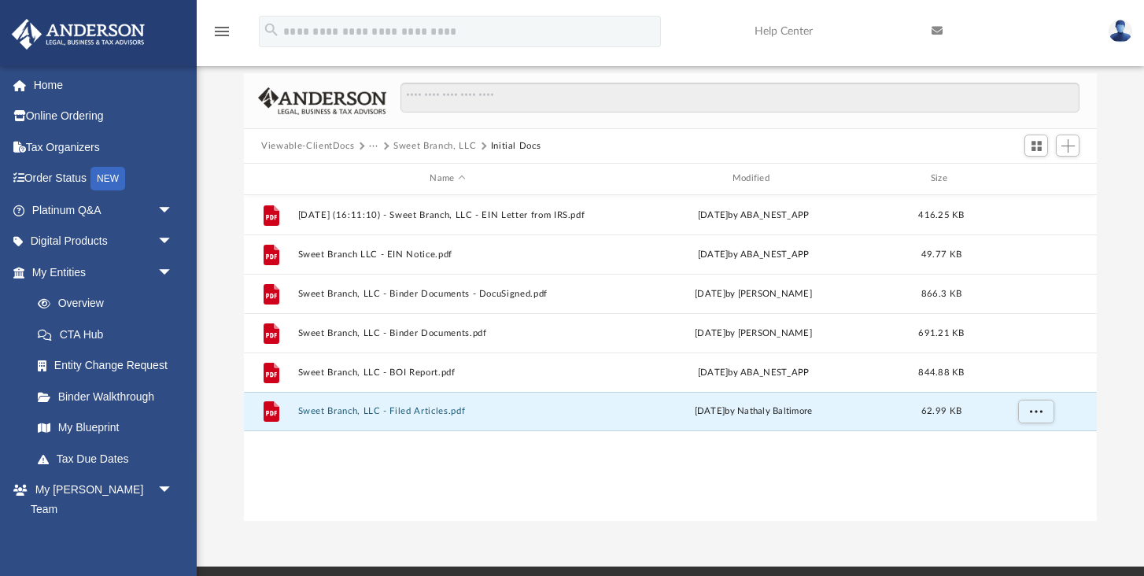
click at [394, 143] on button "Sweet Branch, LLC" at bounding box center [434, 146] width 83 height 14
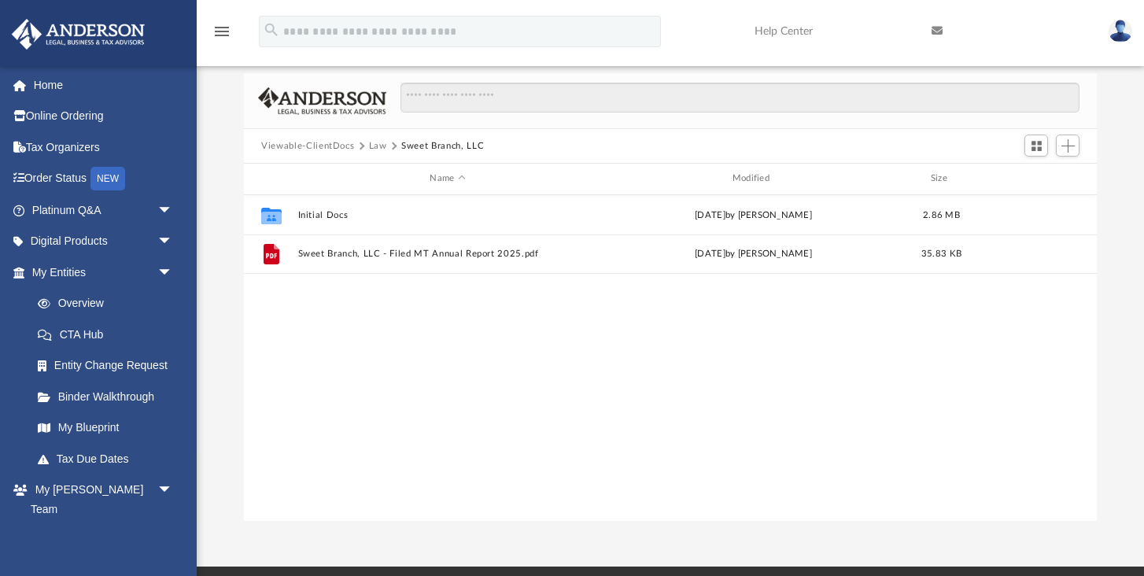
click at [376, 143] on button "Law" at bounding box center [378, 146] width 18 height 14
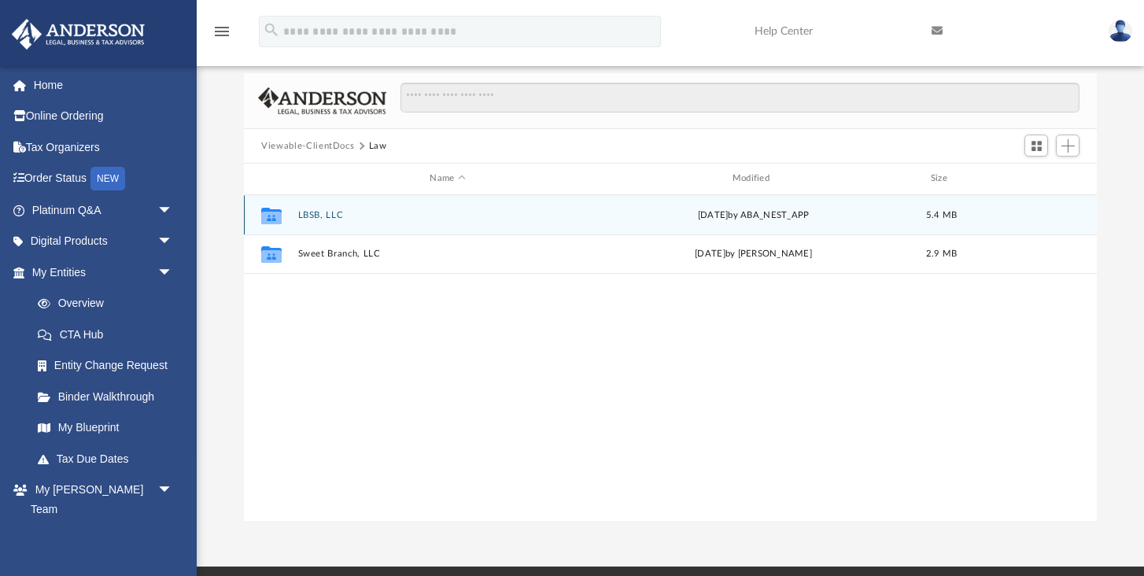
click at [308, 210] on button "LBSB, LLC" at bounding box center [447, 215] width 299 height 10
click at [311, 213] on button "Annual Docs" at bounding box center [447, 215] width 299 height 10
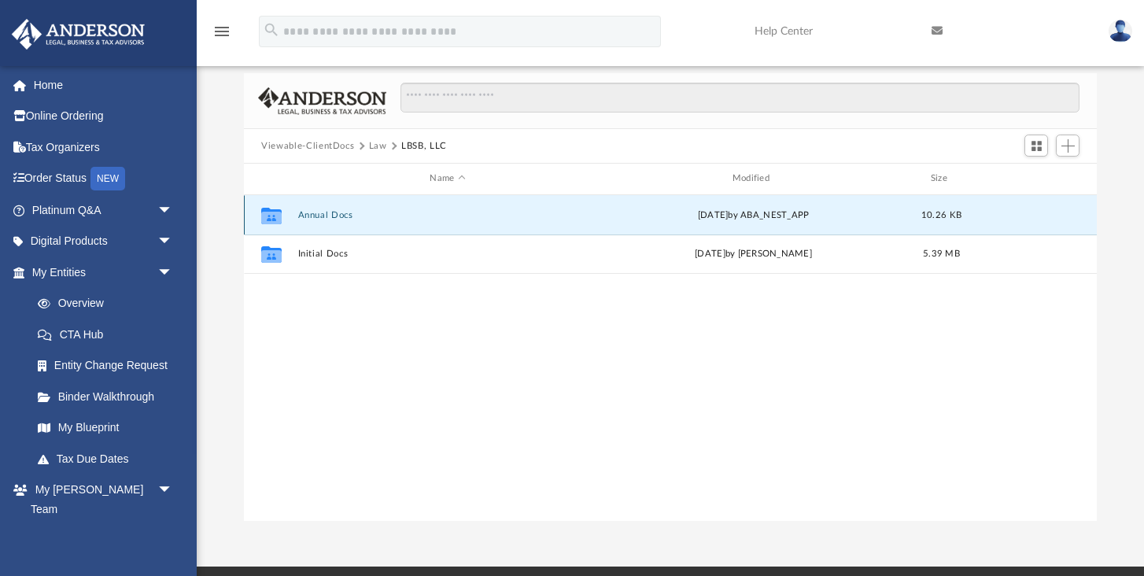
click at [311, 213] on button "Annual Docs" at bounding box center [447, 215] width 299 height 10
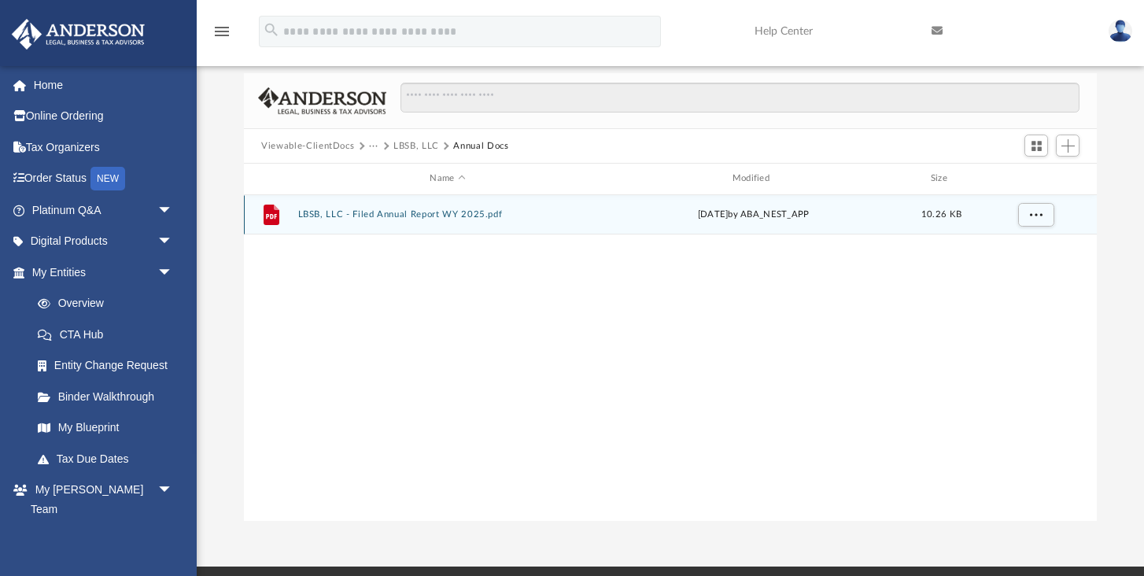
click at [422, 215] on button "LBSB, LLC - Filed Annual Report WY 2025.pdf" at bounding box center [447, 214] width 299 height 10
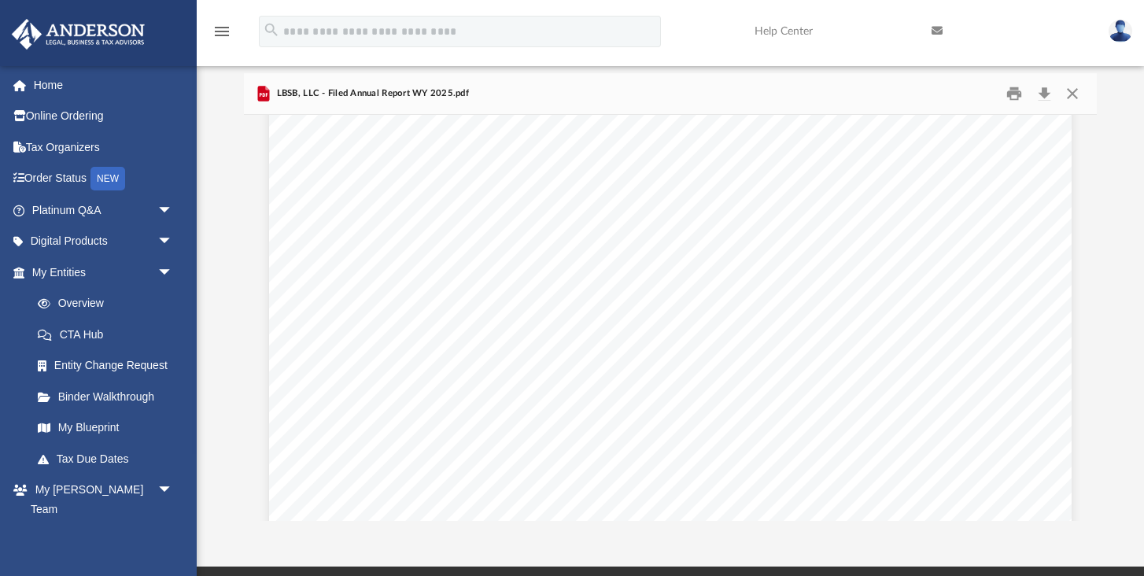
scroll to position [0, 0]
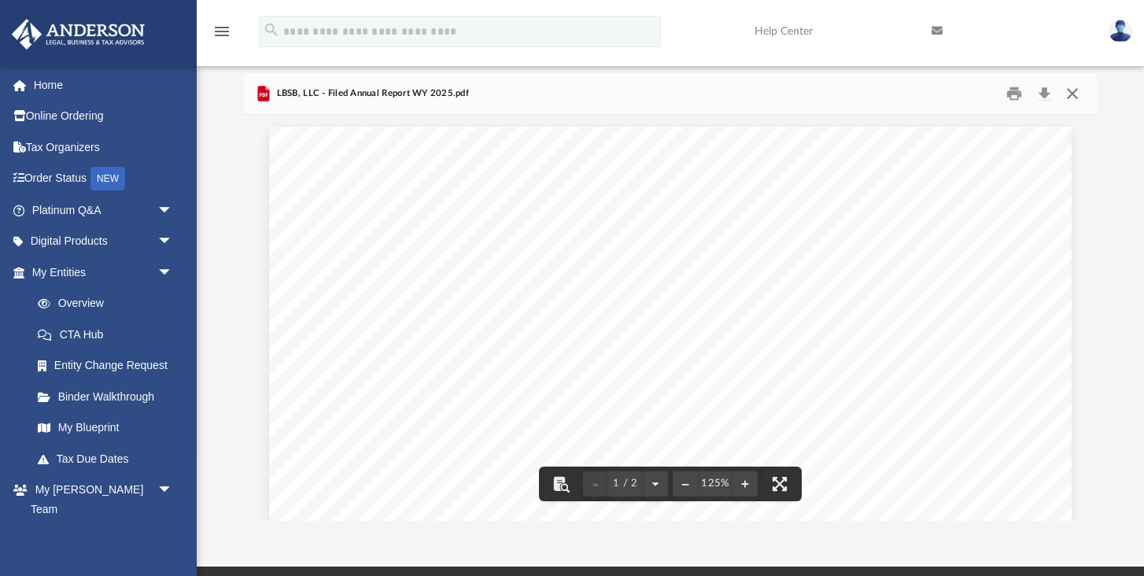
click at [1074, 90] on button "Close" at bounding box center [1071, 94] width 28 height 24
